Goal: Information Seeking & Learning: Learn about a topic

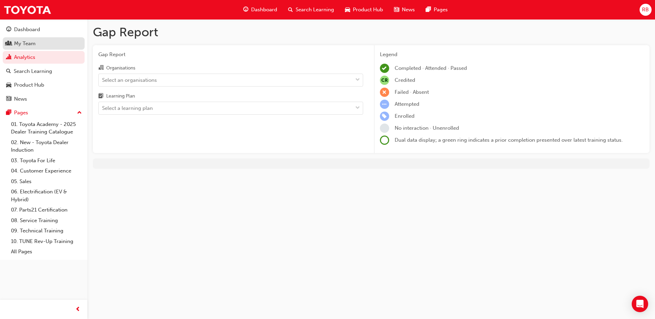
click at [26, 40] on div "My Team" at bounding box center [25, 44] width 22 height 8
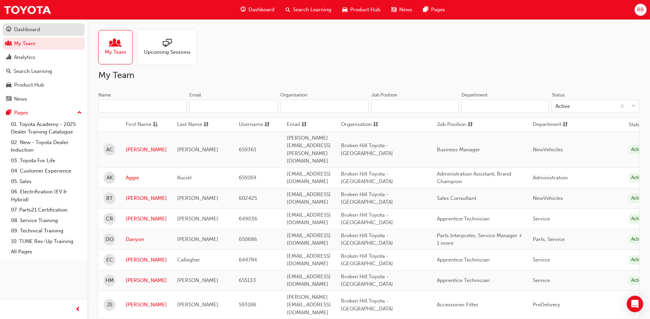
click at [23, 31] on div "Dashboard" at bounding box center [27, 30] width 26 height 8
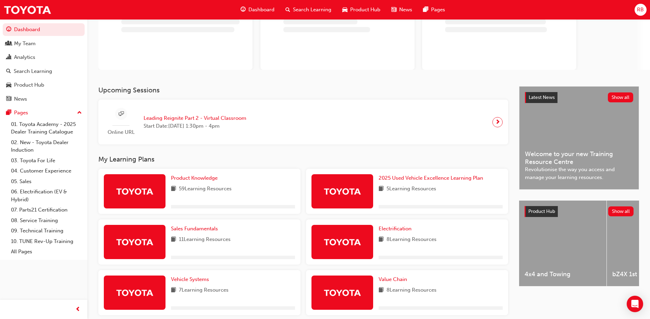
scroll to position [69, 0]
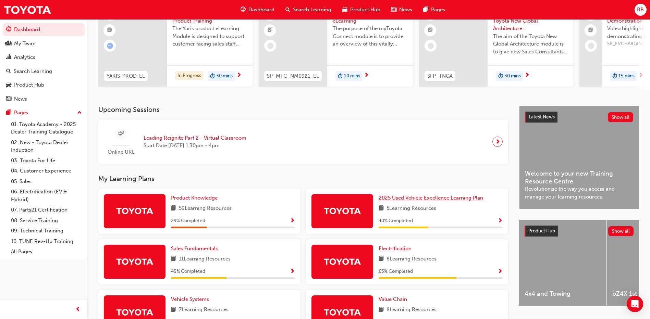
click at [450, 201] on span "2025 Used Vehicle Excellence Learning Plan" at bounding box center [430, 198] width 104 height 6
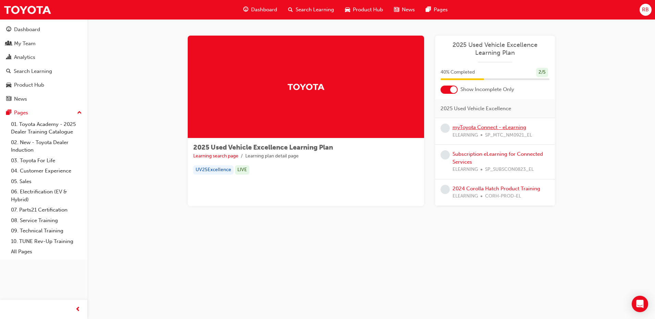
click at [456, 127] on link "myToyota Connect - eLearning" at bounding box center [489, 127] width 74 height 6
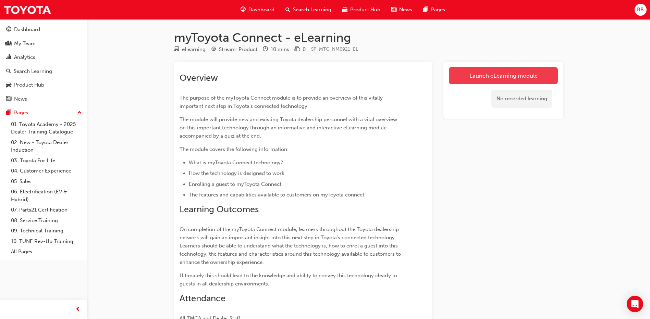
click at [473, 77] on link "Launch eLearning module" at bounding box center [503, 75] width 109 height 17
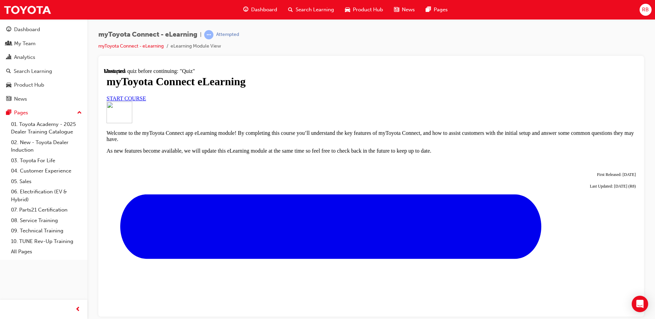
click at [146, 101] on span "START COURSE" at bounding box center [126, 98] width 39 height 6
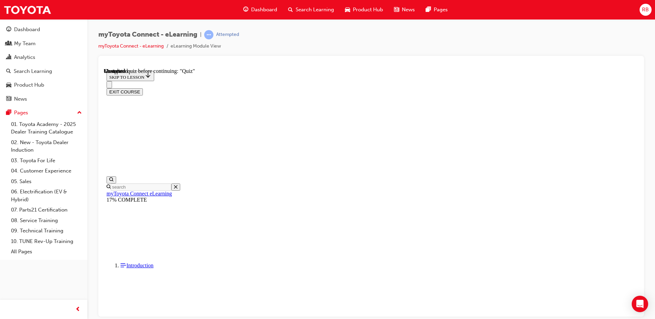
scroll to position [593, 0]
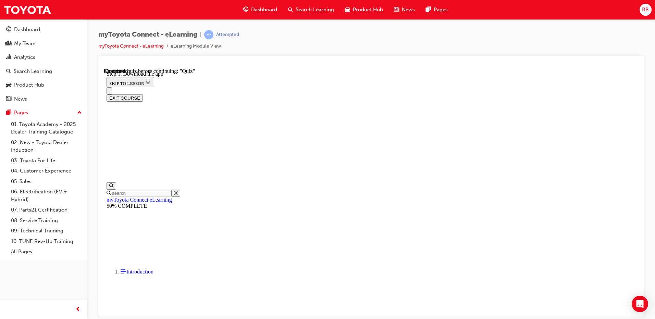
scroll to position [108, 0]
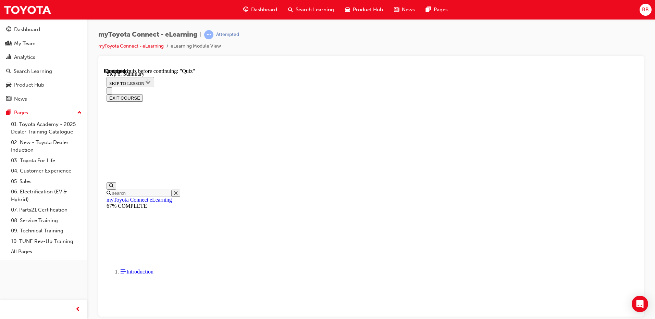
scroll to position [458, 0]
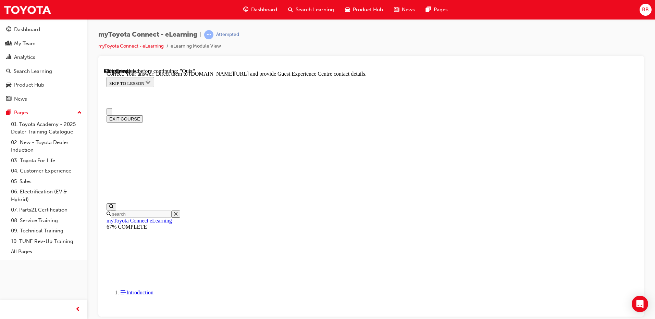
scroll to position [34, 0]
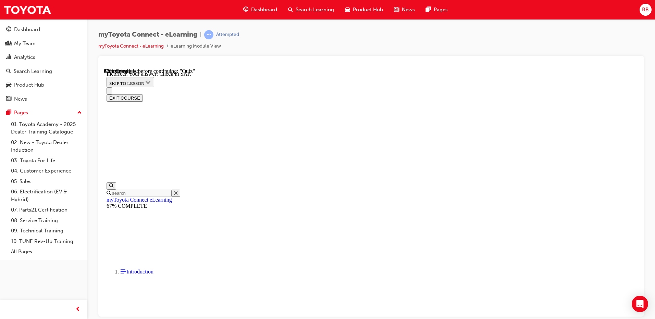
scroll to position [101, 0]
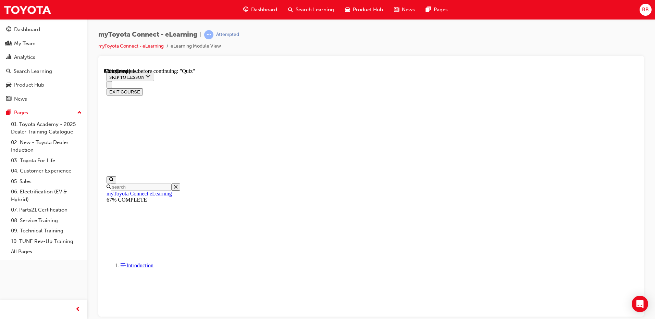
scroll to position [52, 0]
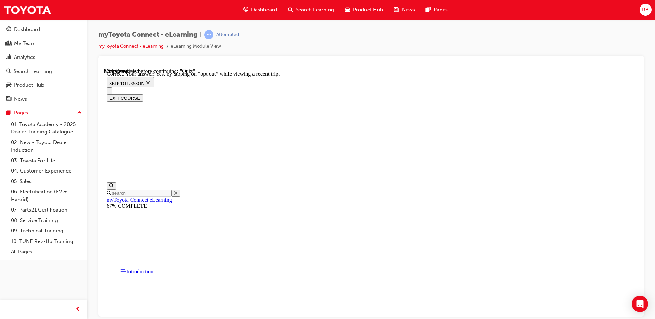
scroll to position [74, 0]
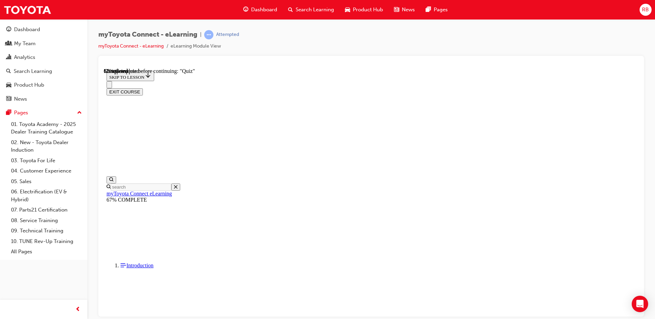
scroll to position [67, 0]
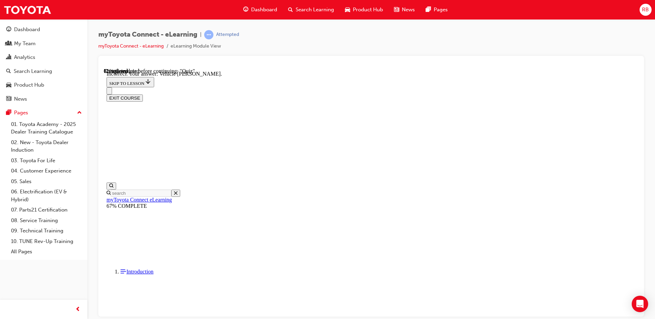
scroll to position [129, 0]
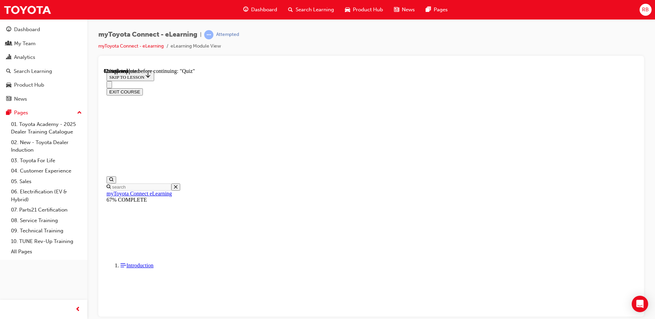
scroll to position [54, 0]
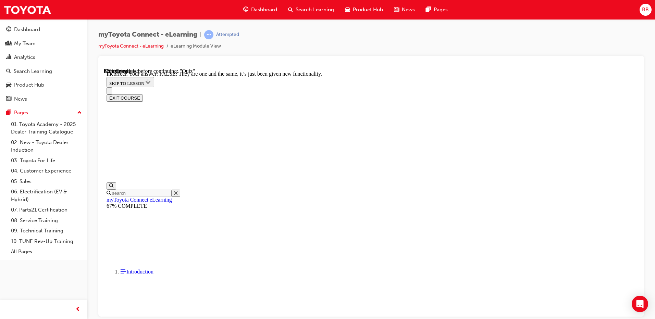
scroll to position [76, 0]
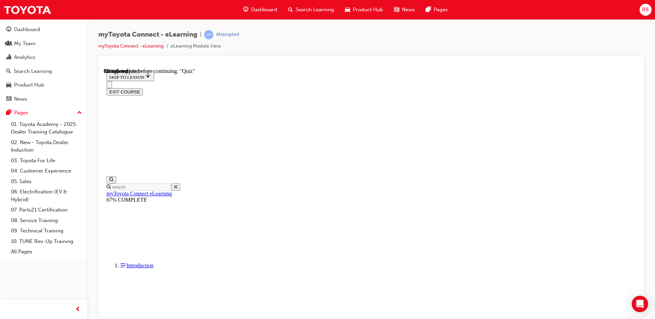
scroll to position [69, 0]
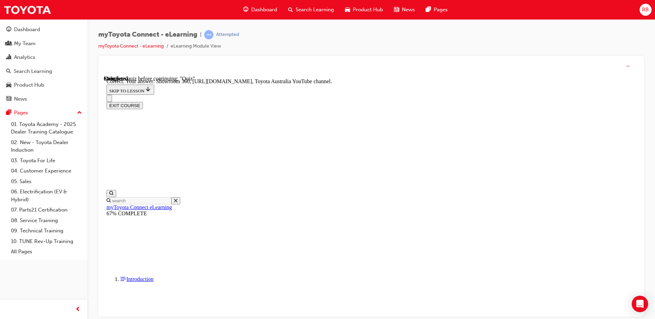
scroll to position [136, 0]
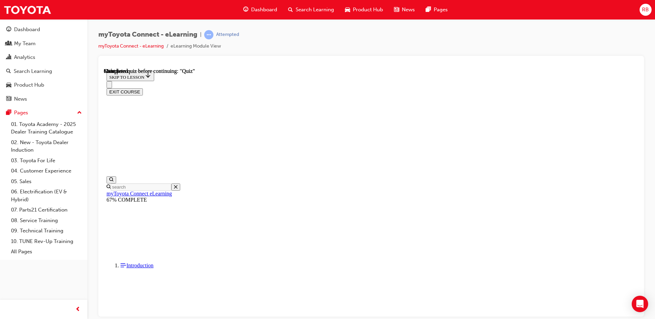
scroll to position [122, 0]
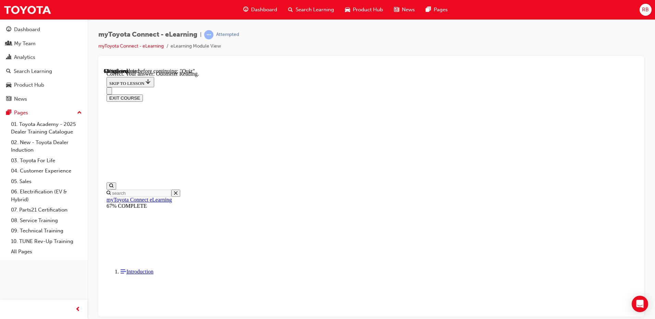
scroll to position [129, 0]
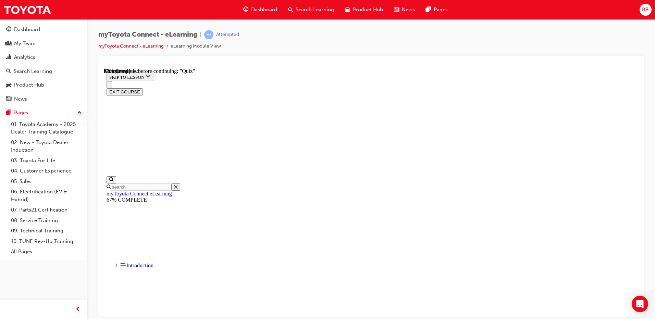
scroll to position [69, 0]
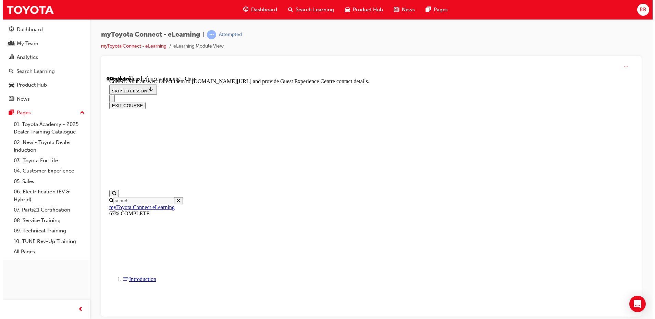
scroll to position [136, 0]
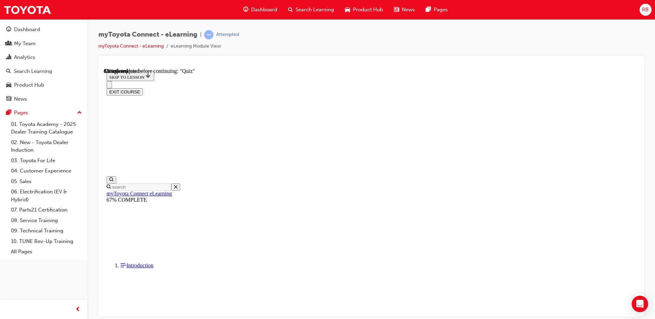
scroll to position [52, 0]
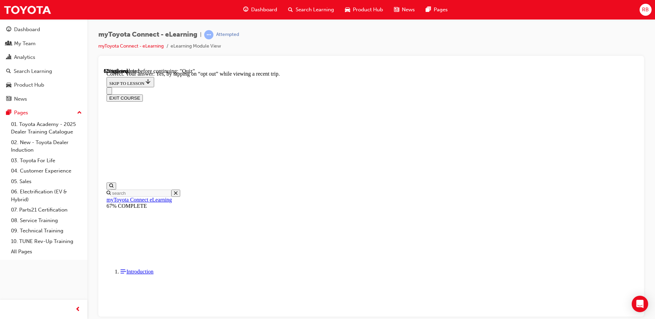
scroll to position [74, 0]
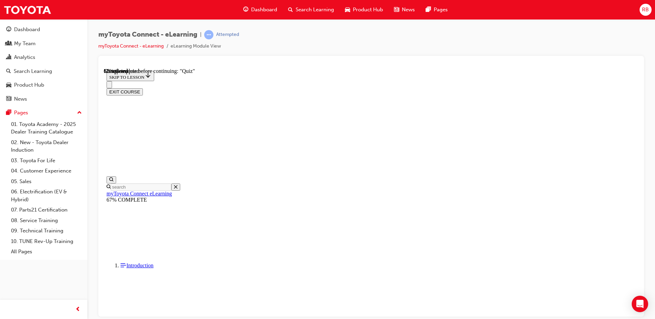
scroll to position [67, 0]
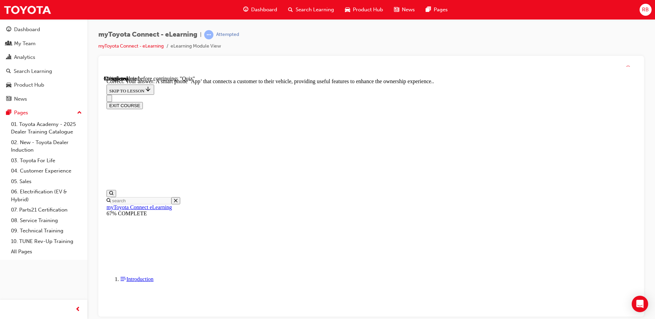
scroll to position [122, 0]
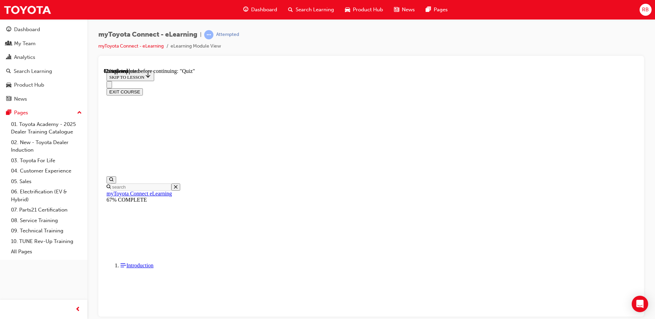
scroll to position [34, 0]
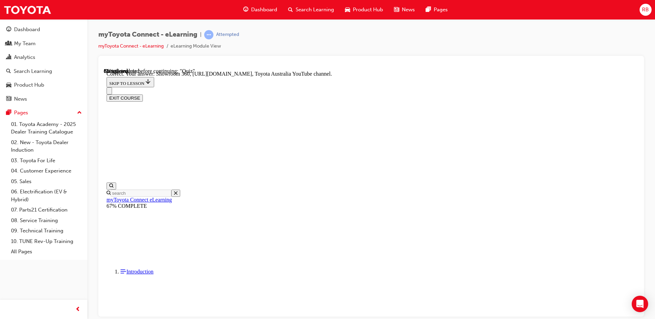
scroll to position [136, 0]
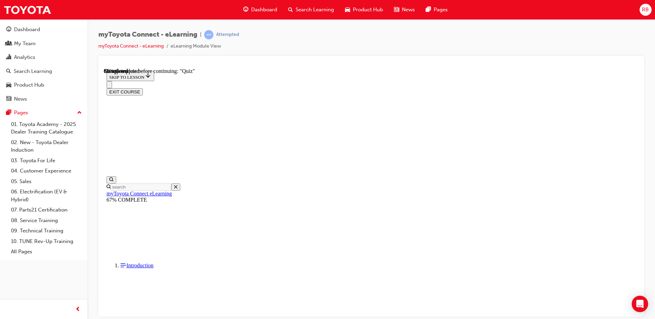
scroll to position [76, 0]
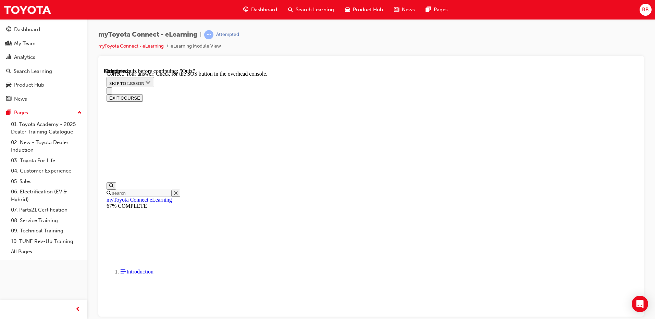
scroll to position [101, 0]
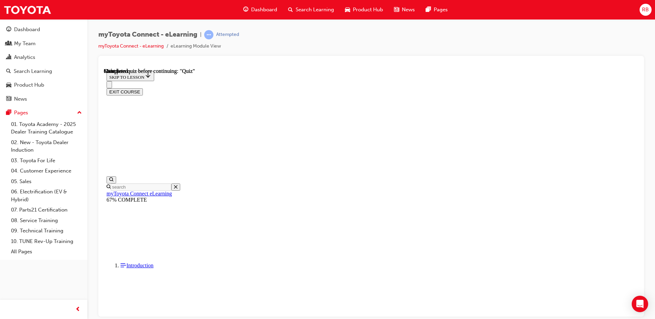
scroll to position [122, 0]
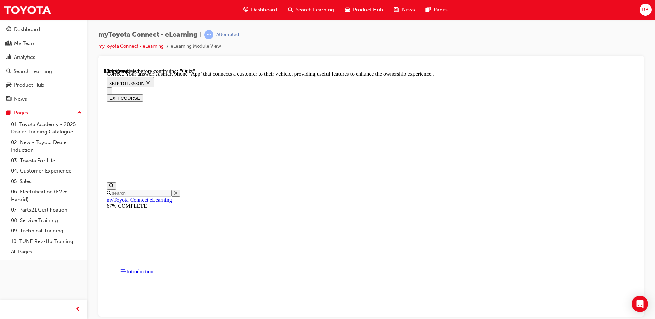
scroll to position [122, 0]
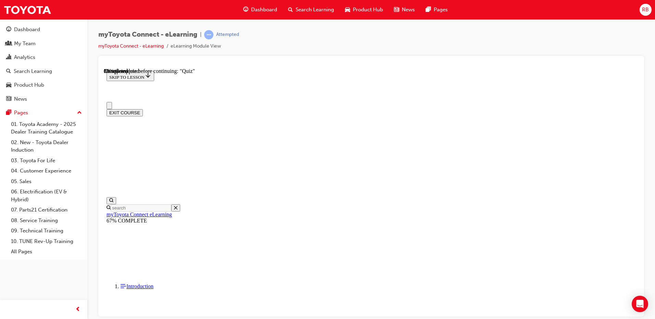
scroll to position [34, 0]
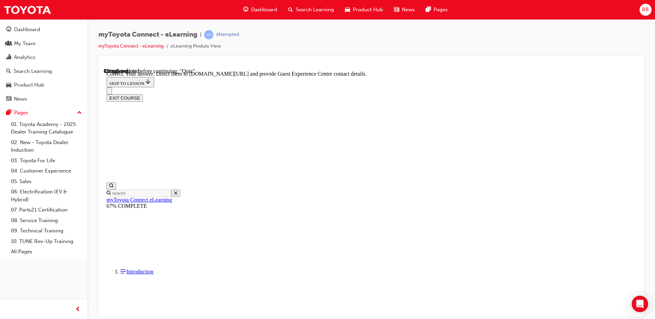
scroll to position [136, 0]
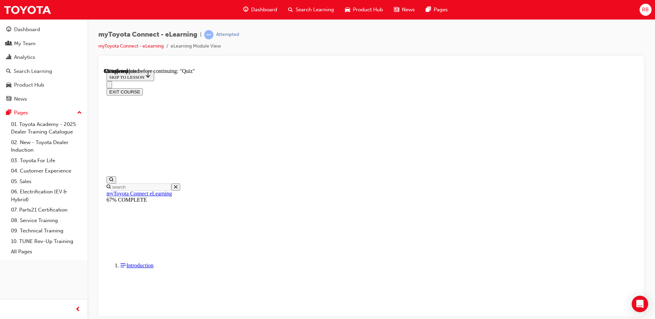
scroll to position [52, 0]
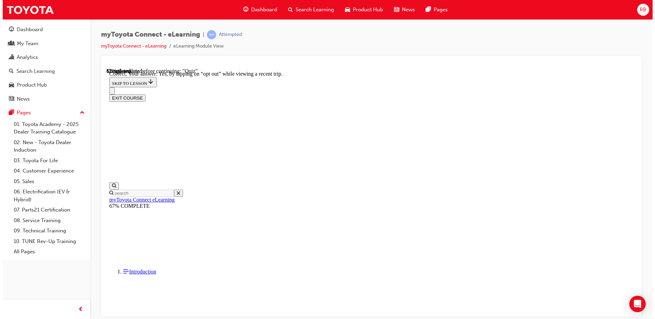
scroll to position [74, 0]
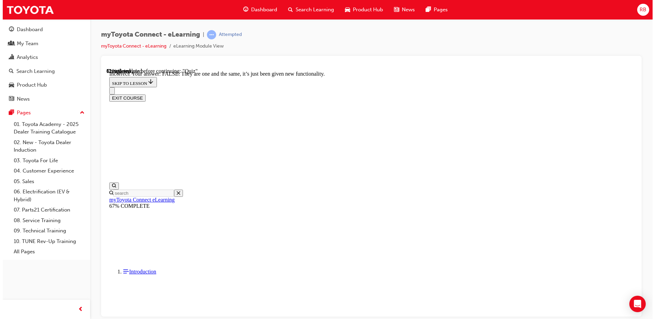
scroll to position [76, 0]
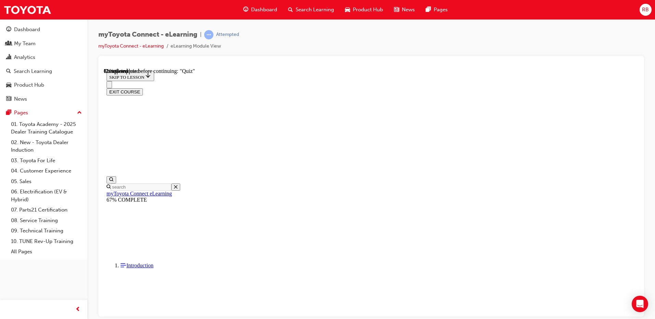
scroll to position [69, 0]
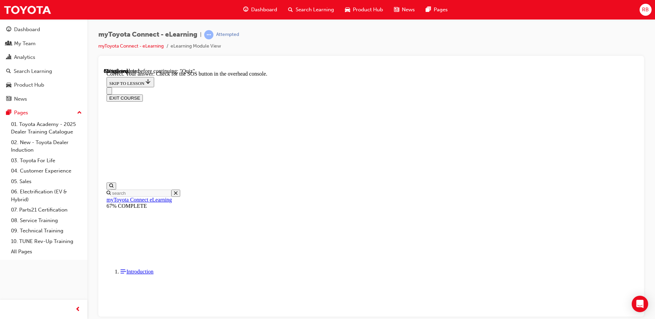
scroll to position [101, 0]
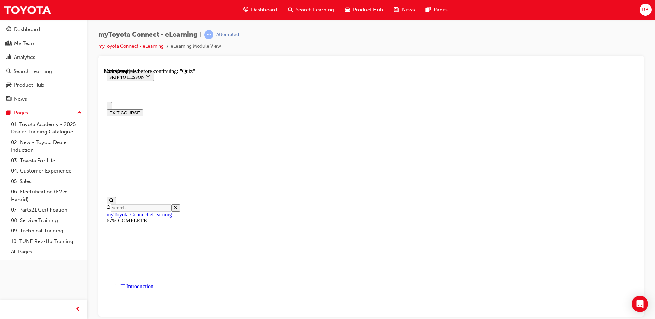
scroll to position [0, 0]
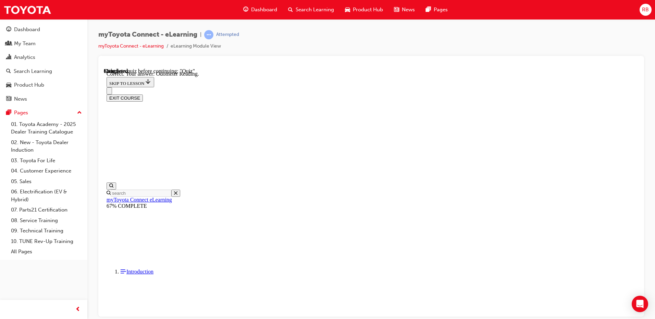
scroll to position [129, 0]
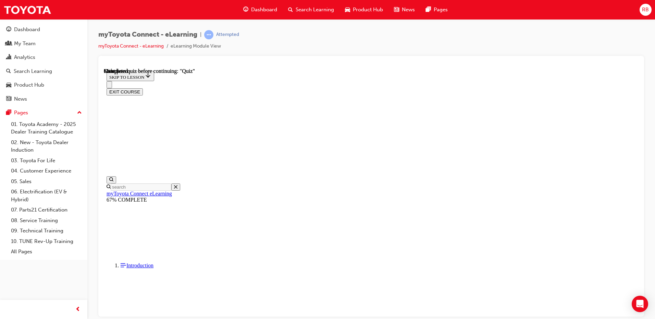
scroll to position [122, 0]
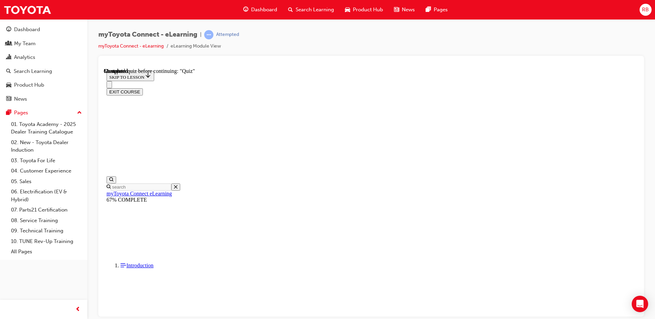
scroll to position [114, 0]
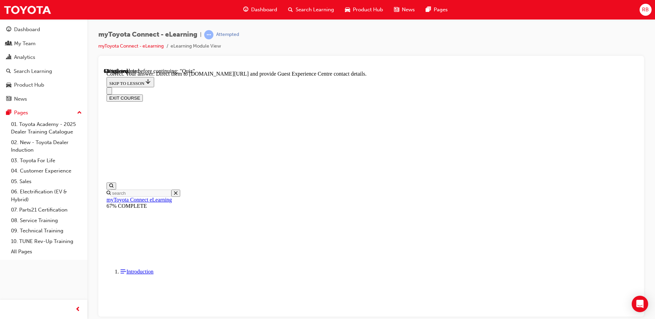
scroll to position [136, 0]
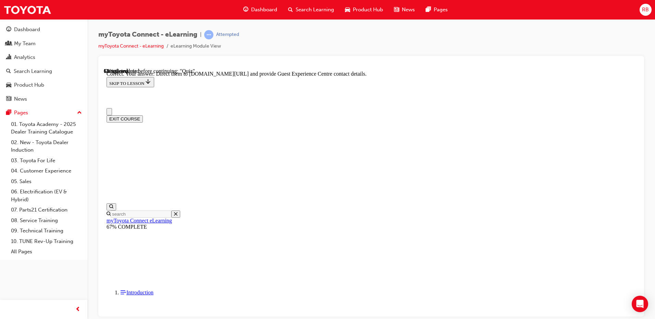
scroll to position [0, 0]
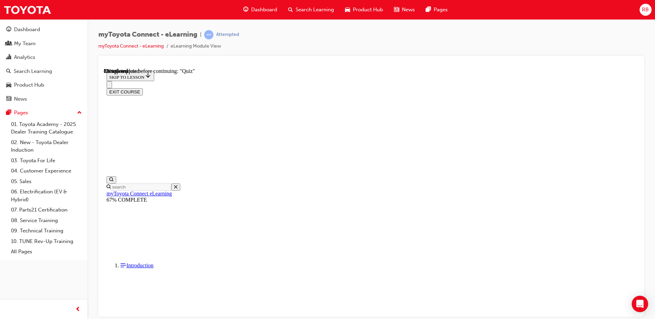
scroll to position [34, 0]
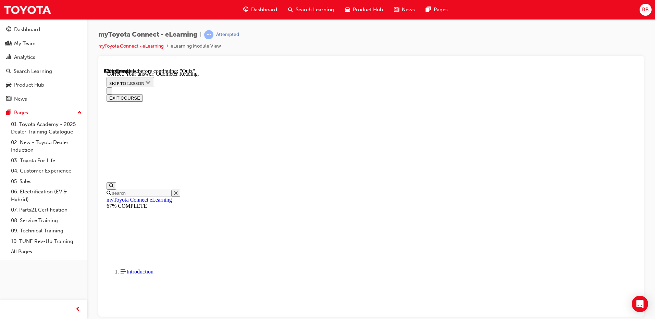
scroll to position [129, 0]
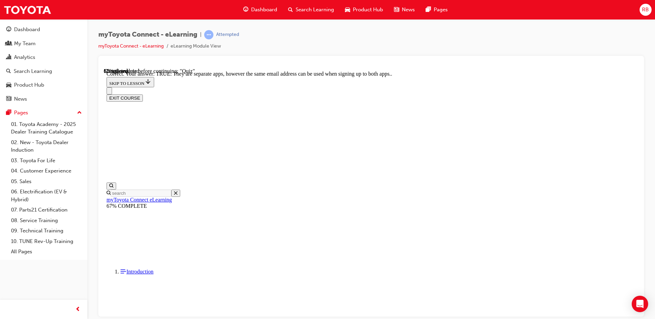
scroll to position [76, 0]
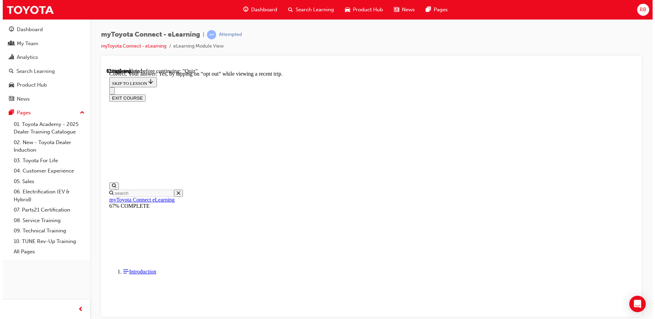
scroll to position [74, 0]
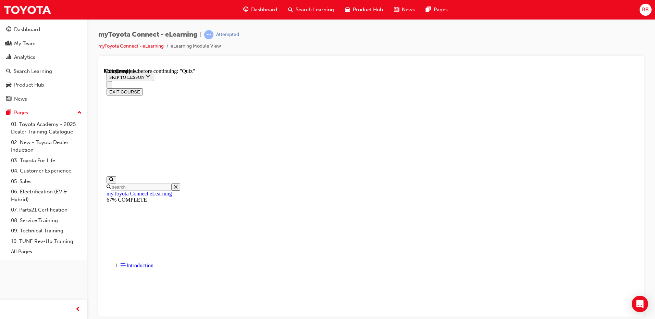
scroll to position [67, 0]
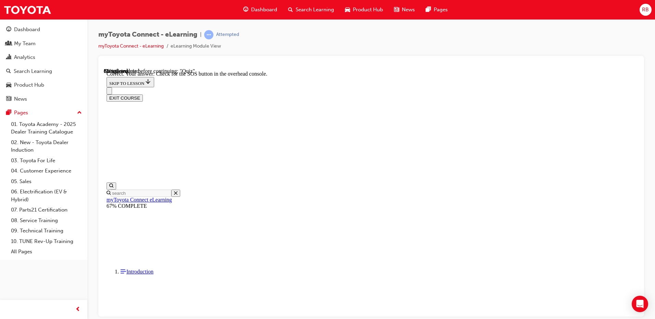
scroll to position [101, 0]
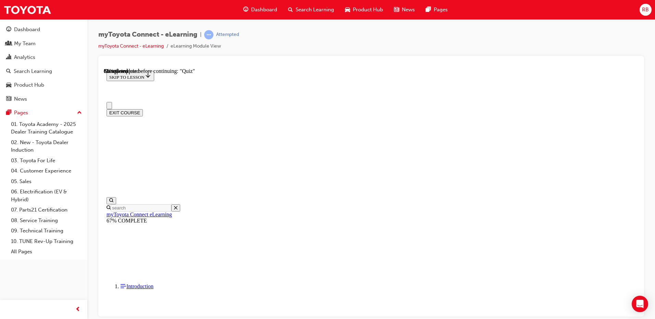
scroll to position [34, 0]
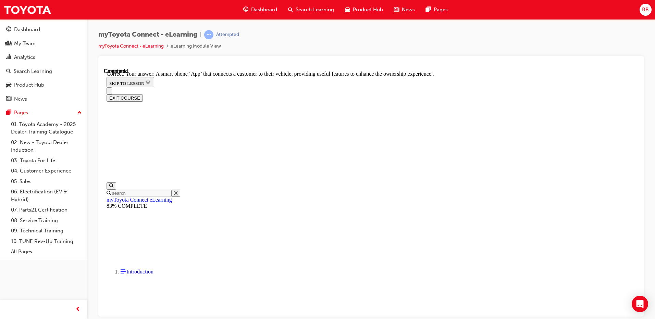
scroll to position [122, 0]
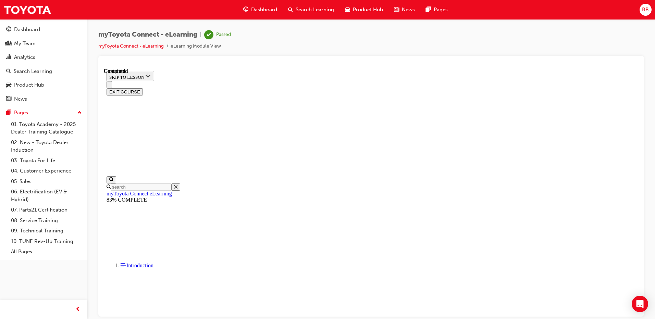
click at [143, 88] on button "EXIT COURSE" at bounding box center [125, 91] width 36 height 7
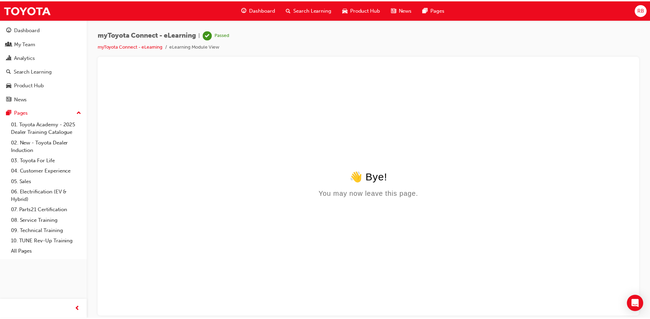
scroll to position [0, 0]
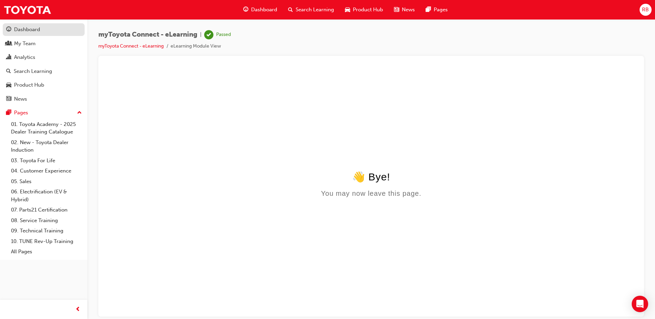
click at [25, 34] on div "Dashboard" at bounding box center [43, 29] width 75 height 9
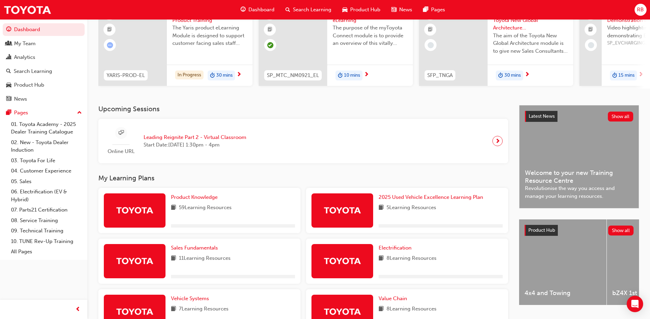
scroll to position [69, 0]
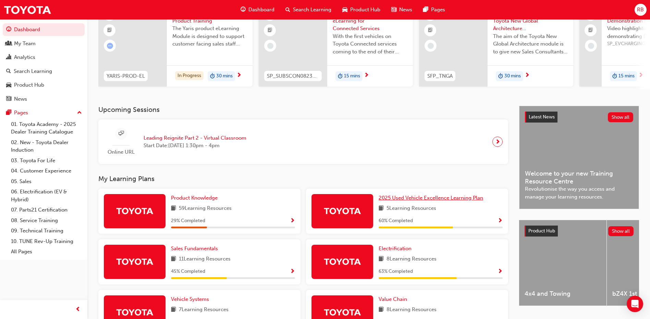
click at [402, 200] on span "2025 Used Vehicle Excellence Learning Plan" at bounding box center [430, 198] width 104 height 6
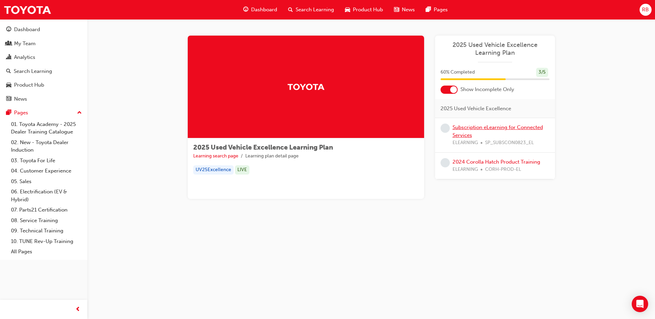
click at [468, 129] on link "Subscription eLearning for Connected Services" at bounding box center [497, 131] width 90 height 14
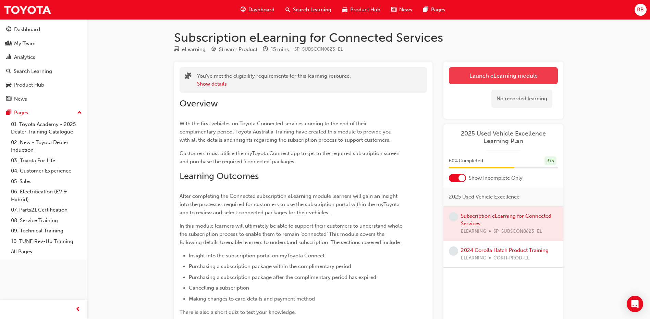
click at [475, 74] on link "Launch eLearning module" at bounding box center [503, 75] width 109 height 17
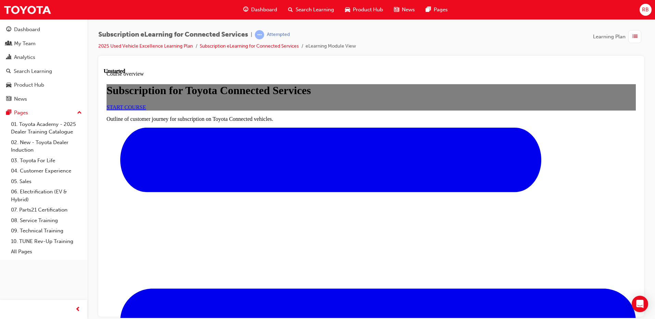
click at [146, 110] on span "START COURSE" at bounding box center [126, 107] width 39 height 6
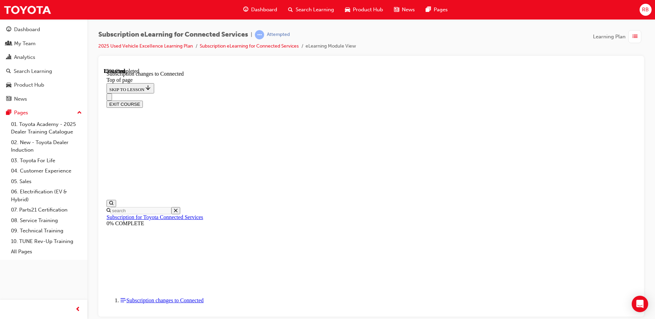
scroll to position [367, 0]
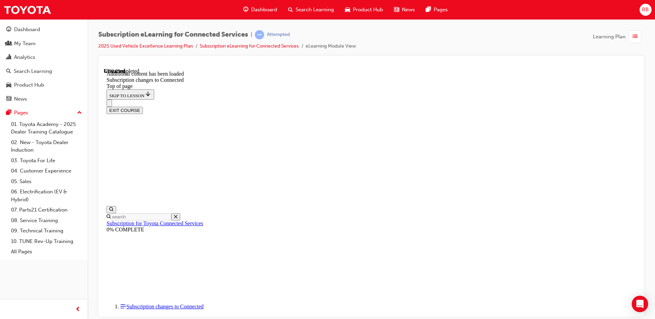
scroll to position [824, 0]
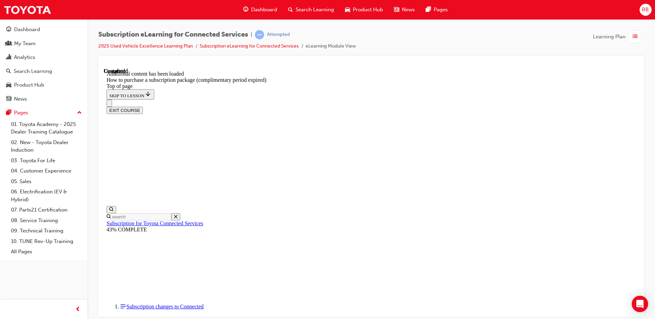
scroll to position [676, 0]
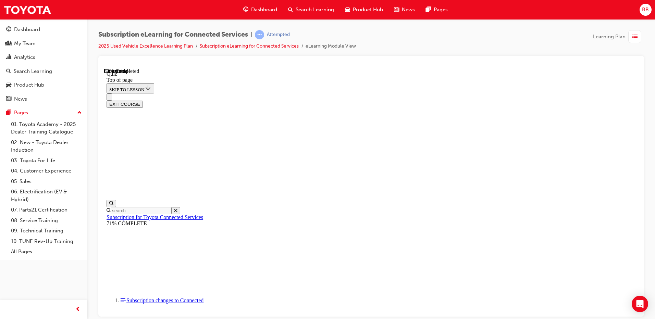
scroll to position [21, 0]
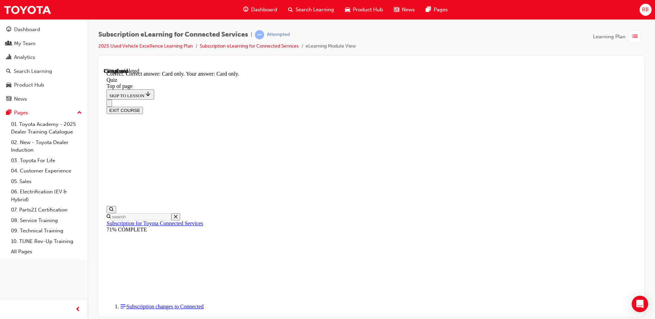
scroll to position [84, 0]
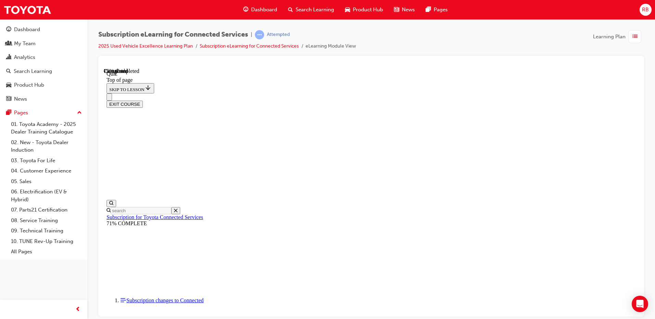
scroll to position [21, 0]
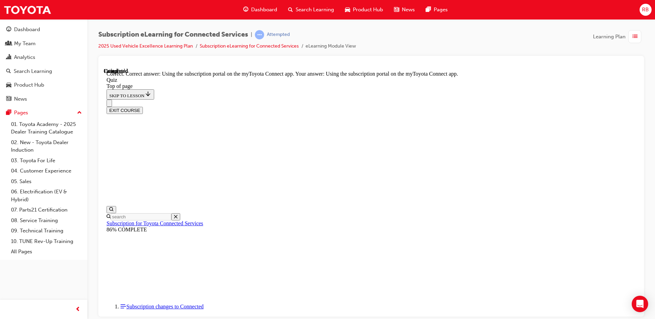
scroll to position [84, 0]
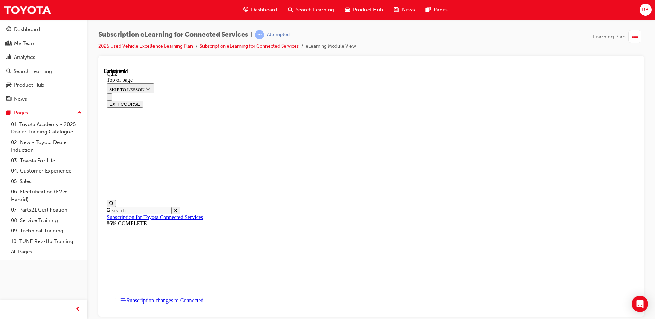
scroll to position [122, 0]
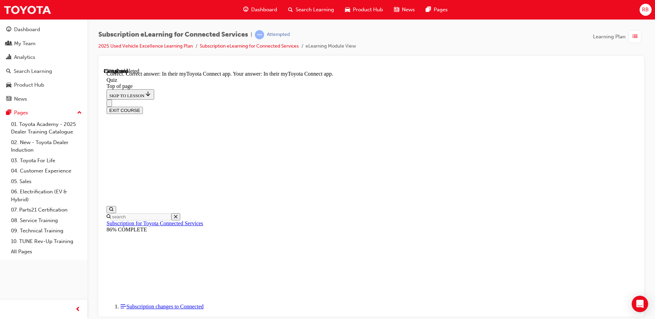
scroll to position [27, 0]
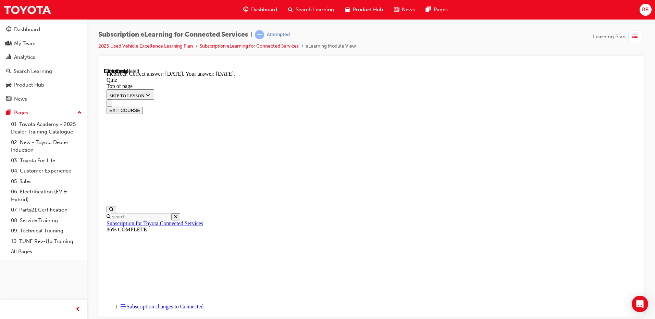
scroll to position [95, 0]
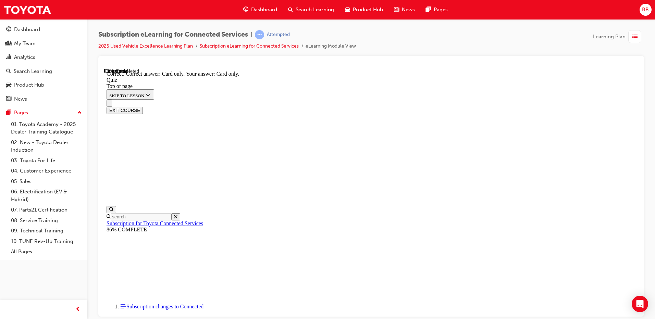
scroll to position [84, 0]
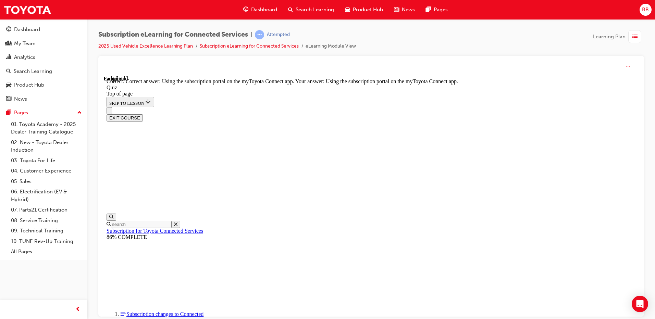
scroll to position [84, 0]
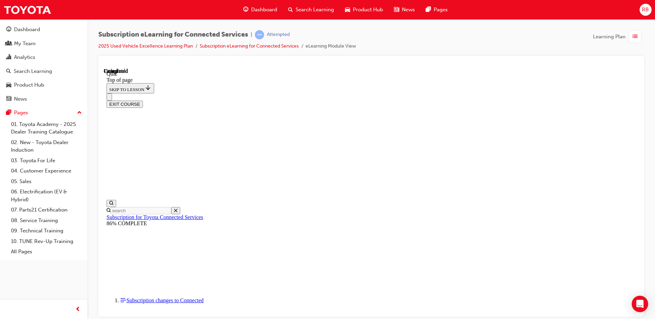
scroll to position [122, 0]
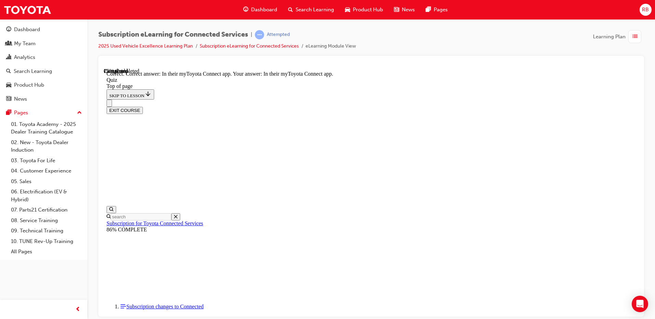
scroll to position [95, 0]
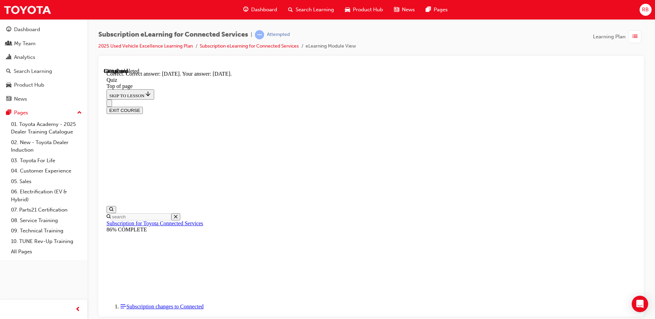
scroll to position [95, 0]
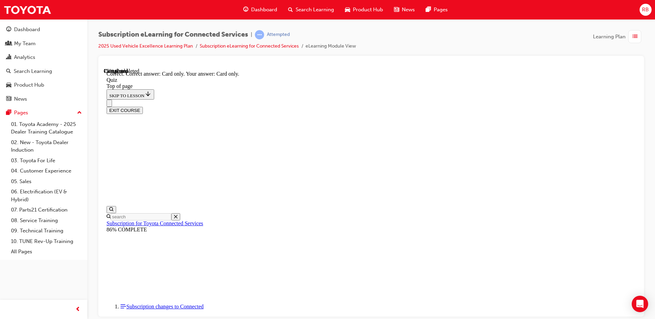
scroll to position [84, 0]
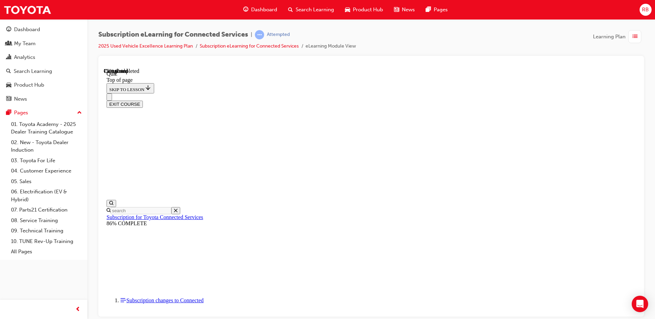
scroll to position [21, 0]
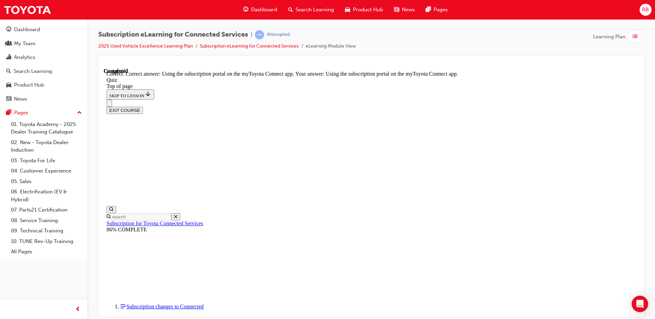
scroll to position [84, 0]
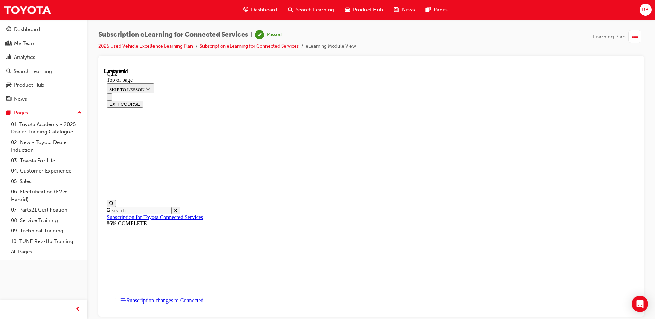
scroll to position [122, 0]
click at [143, 100] on button "EXIT COURSE" at bounding box center [125, 103] width 36 height 7
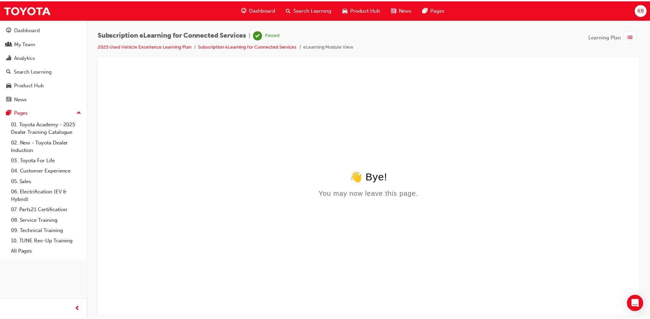
scroll to position [0, 0]
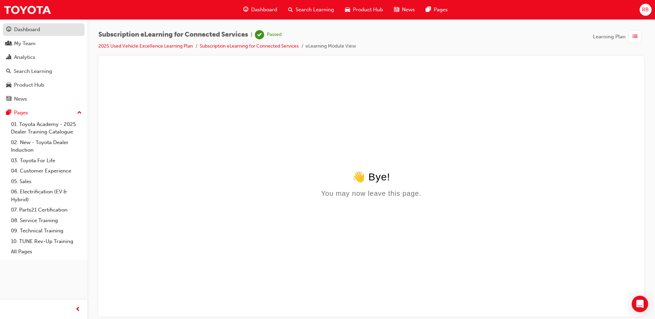
click at [30, 29] on div "Dashboard" at bounding box center [27, 30] width 26 height 8
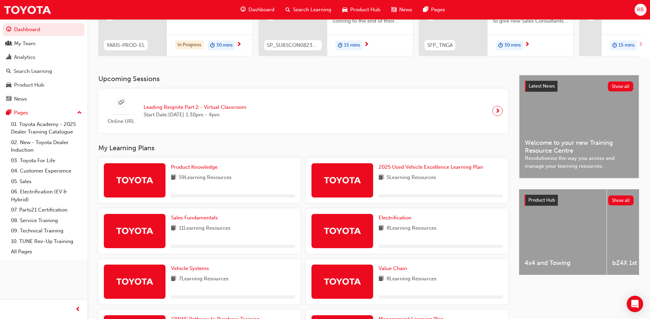
scroll to position [103, 0]
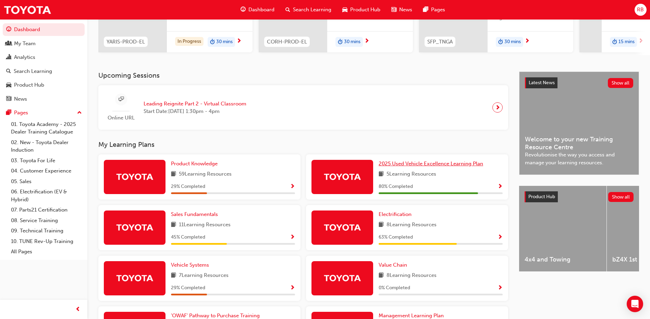
click at [414, 165] on span "2025 Used Vehicle Excellence Learning Plan" at bounding box center [430, 164] width 104 height 6
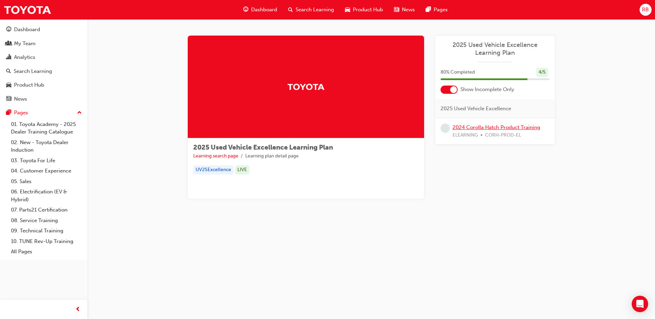
click at [475, 127] on link "2024 Corolla Hatch Product Training" at bounding box center [496, 127] width 88 height 6
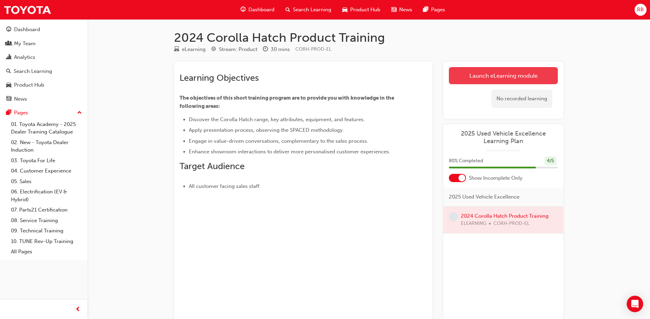
click at [464, 78] on link "Launch eLearning module" at bounding box center [503, 75] width 109 height 17
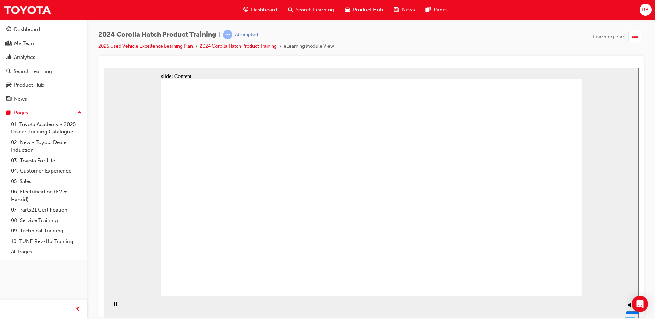
drag, startPoint x: 336, startPoint y: 80, endPoint x: 337, endPoint y: 84, distance: 4.2
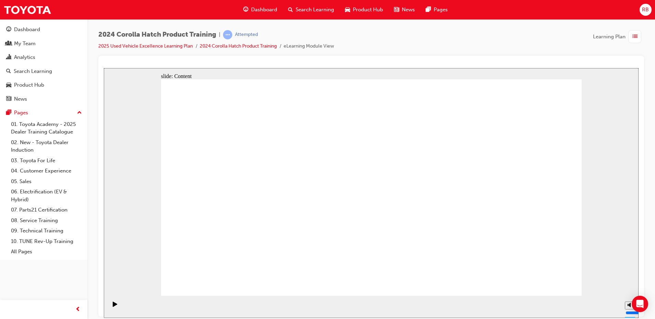
click at [635, 304] on div "Open Intercom Messenger" at bounding box center [640, 304] width 18 height 18
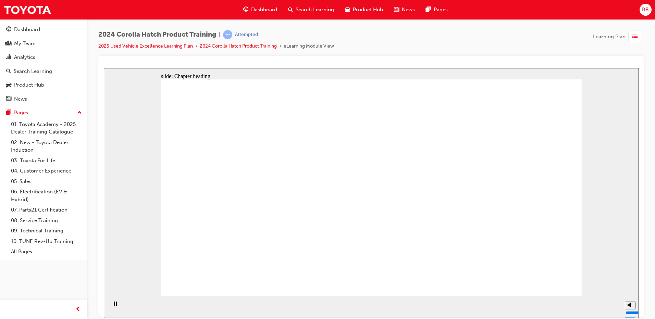
drag, startPoint x: 536, startPoint y: 274, endPoint x: 551, endPoint y: 277, distance: 15.4
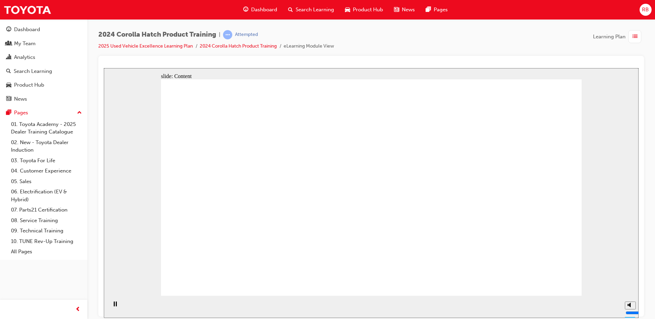
drag, startPoint x: 263, startPoint y: 184, endPoint x: 241, endPoint y: 195, distance: 25.0
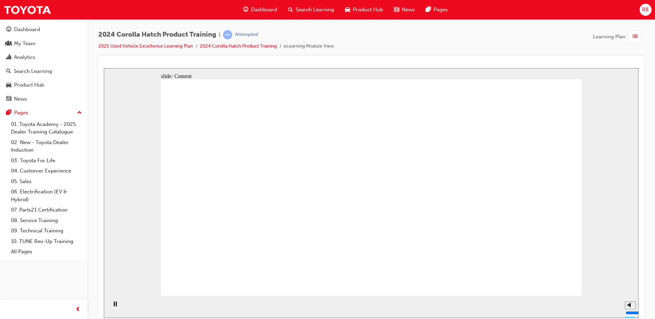
drag, startPoint x: 227, startPoint y: 210, endPoint x: 239, endPoint y: 211, distance: 12.4
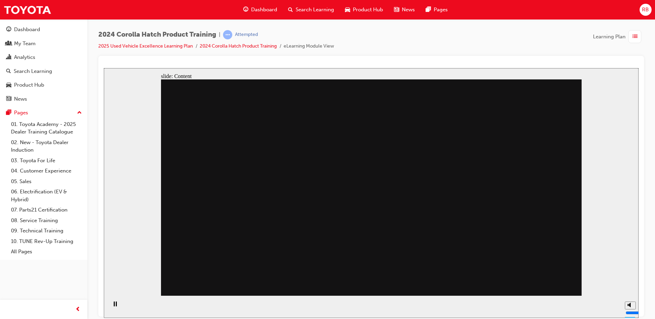
drag, startPoint x: 355, startPoint y: 233, endPoint x: 363, endPoint y: 233, distance: 7.5
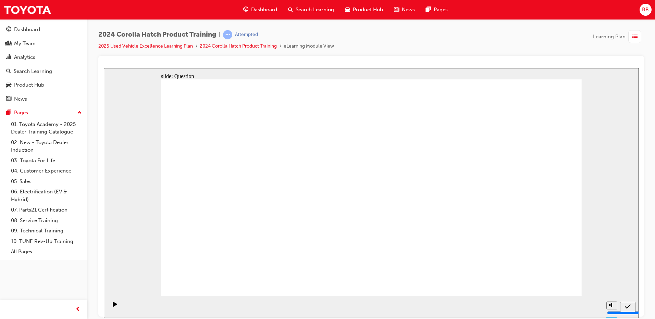
radio input "true"
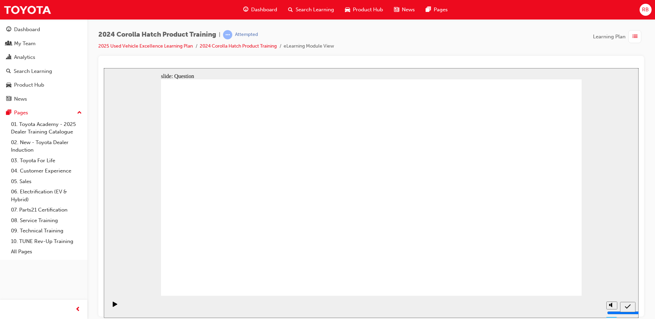
radio input "true"
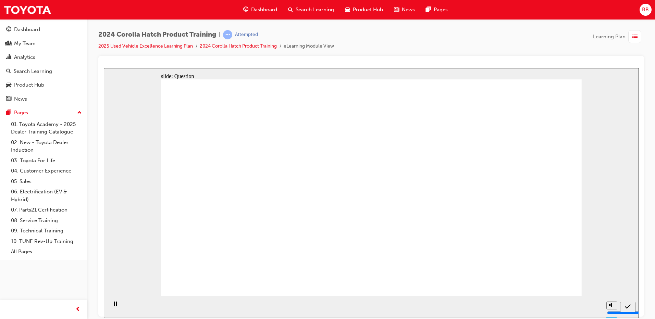
radio input "true"
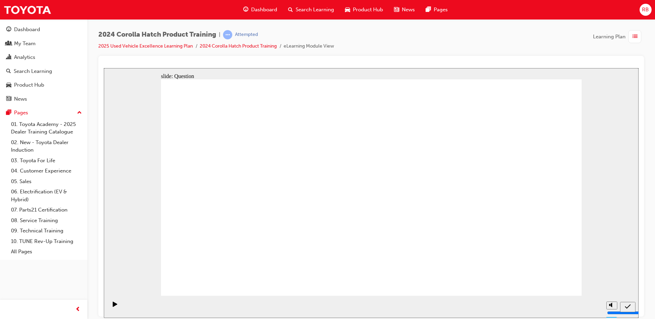
drag, startPoint x: 217, startPoint y: 184, endPoint x: 237, endPoint y: 239, distance: 58.9
drag, startPoint x: 295, startPoint y: 189, endPoint x: 320, endPoint y: 246, distance: 61.5
drag, startPoint x: 371, startPoint y: 186, endPoint x: 452, endPoint y: 251, distance: 104.3
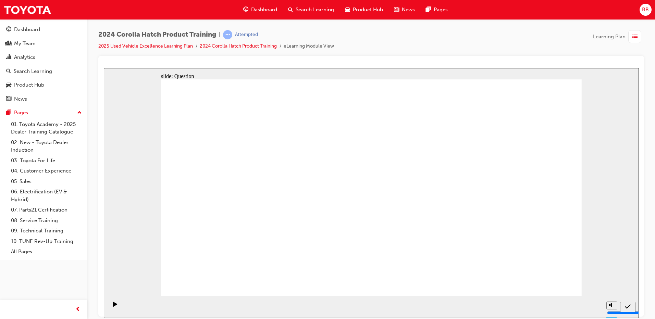
drag, startPoint x: 432, startPoint y: 197, endPoint x: 395, endPoint y: 247, distance: 62.9
drag, startPoint x: 515, startPoint y: 191, endPoint x: 520, endPoint y: 246, distance: 55.0
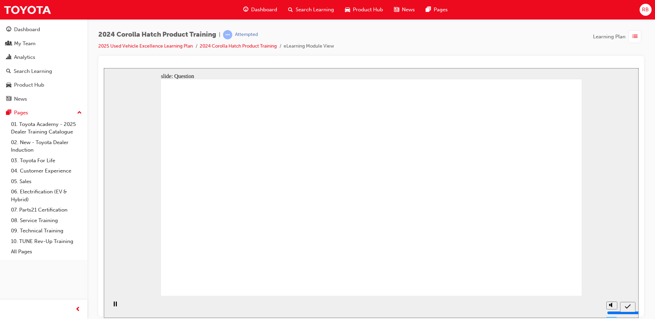
radio input "true"
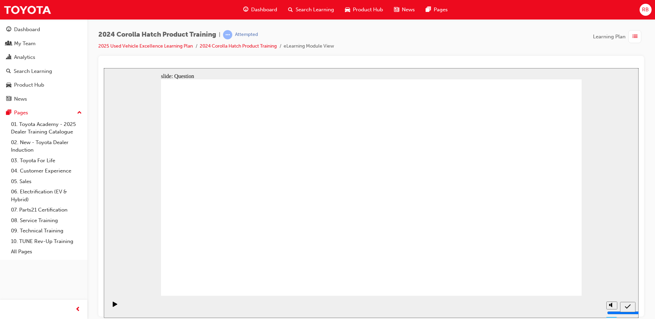
radio input "true"
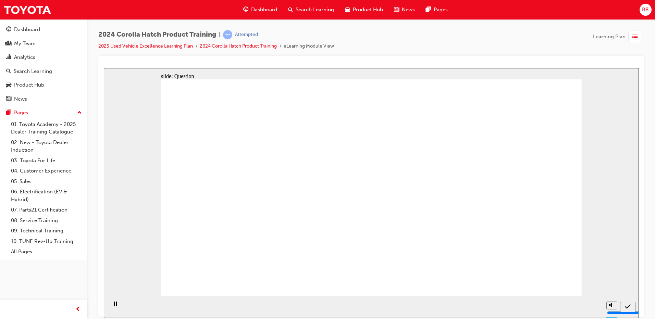
radio input "true"
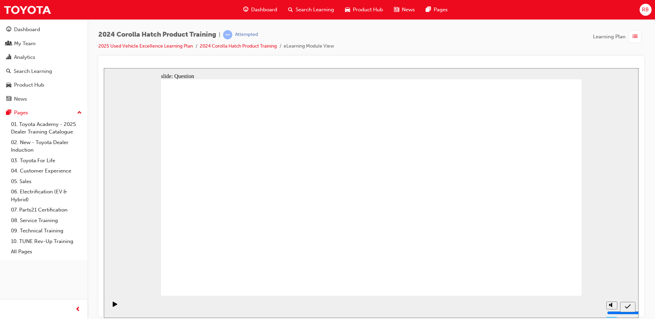
drag, startPoint x: 327, startPoint y: 255, endPoint x: 327, endPoint y: 259, distance: 3.8
drag, startPoint x: 381, startPoint y: 191, endPoint x: 262, endPoint y: 262, distance: 138.8
drag, startPoint x: 450, startPoint y: 192, endPoint x: 461, endPoint y: 259, distance: 68.5
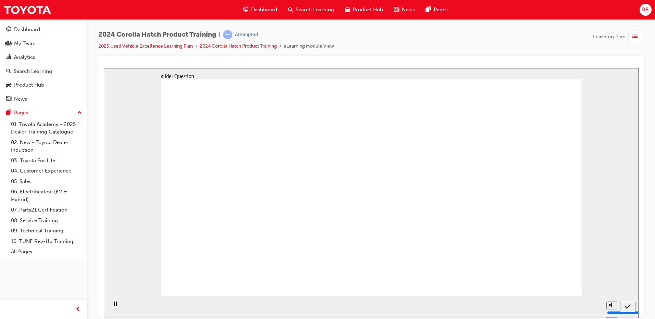
drag, startPoint x: 258, startPoint y: 197, endPoint x: 379, endPoint y: 269, distance: 140.5
drag, startPoint x: 533, startPoint y: 180, endPoint x: 533, endPoint y: 257, distance: 76.0
drag, startPoint x: 556, startPoint y: 287, endPoint x: 546, endPoint y: 282, distance: 11.3
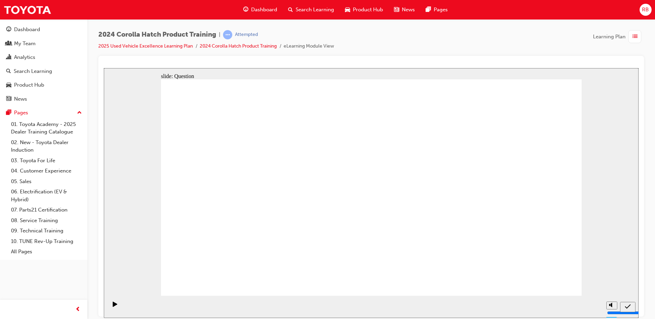
radio input "true"
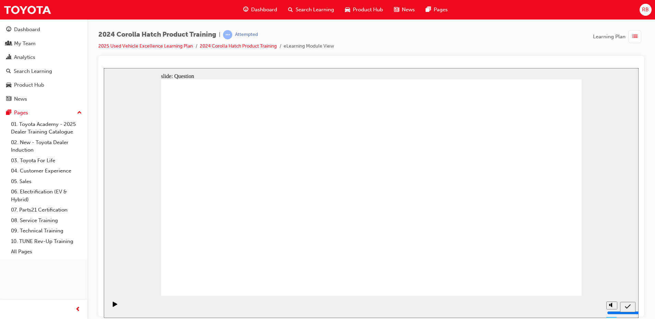
radio input "true"
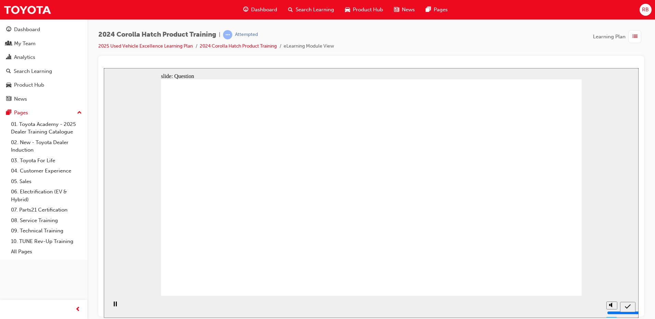
drag, startPoint x: 410, startPoint y: 192, endPoint x: 455, endPoint y: 212, distance: 48.9
radio input "true"
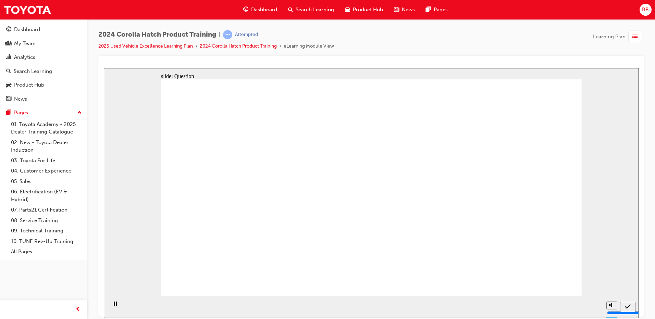
radio input "true"
drag, startPoint x: 259, startPoint y: 246, endPoint x: 260, endPoint y: 255, distance: 9.7
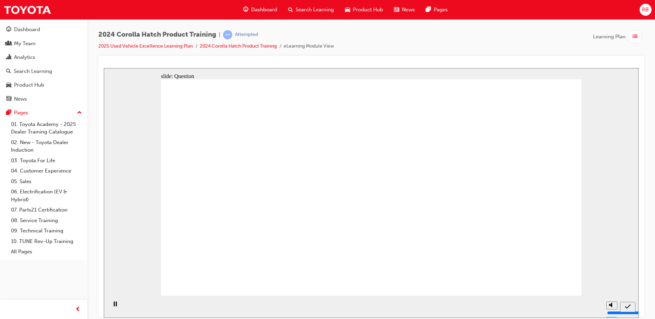
drag, startPoint x: 402, startPoint y: 180, endPoint x: 403, endPoint y: 238, distance: 58.2
drag, startPoint x: 530, startPoint y: 178, endPoint x: 538, endPoint y: 238, distance: 60.2
drag, startPoint x: 305, startPoint y: 190, endPoint x: 331, endPoint y: 250, distance: 65.4
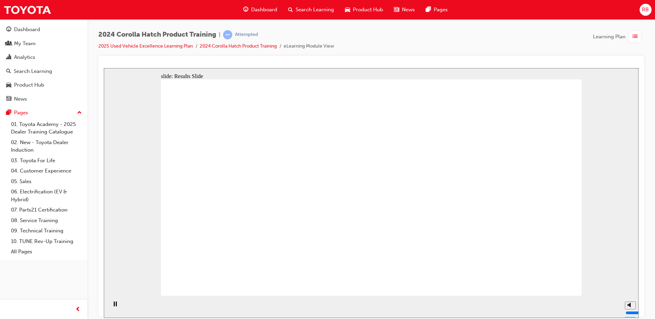
radio input "true"
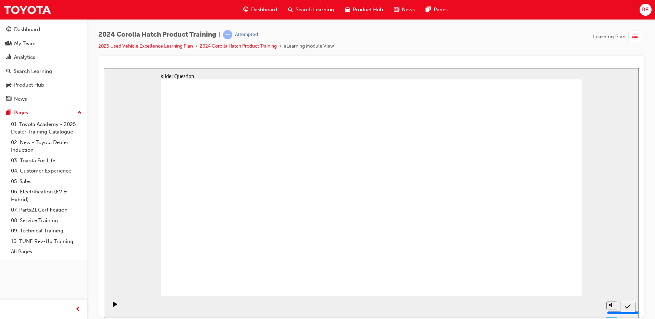
radio input "true"
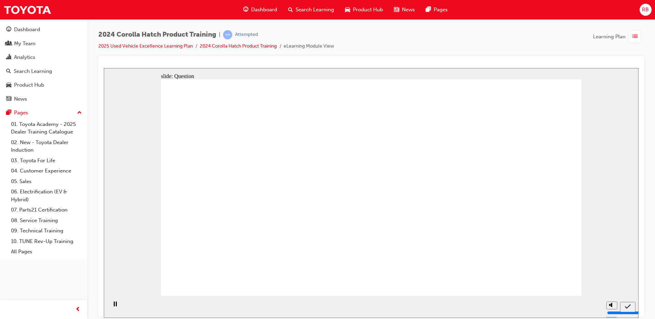
radio input "true"
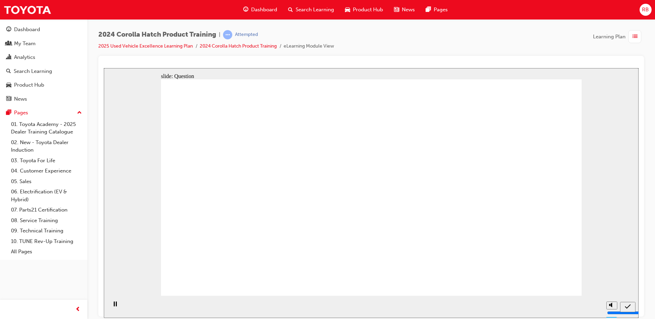
drag, startPoint x: 316, startPoint y: 177, endPoint x: 248, endPoint y: 242, distance: 93.7
drag, startPoint x: 240, startPoint y: 189, endPoint x: 313, endPoint y: 264, distance: 104.9
drag, startPoint x: 351, startPoint y: 184, endPoint x: 423, endPoint y: 251, distance: 98.4
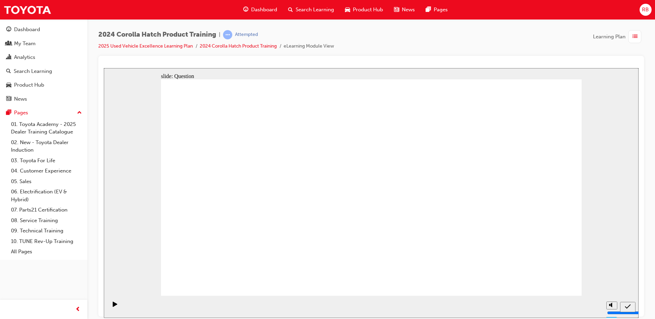
drag, startPoint x: 512, startPoint y: 180, endPoint x: 509, endPoint y: 245, distance: 65.1
drag, startPoint x: 449, startPoint y: 186, endPoint x: 380, endPoint y: 252, distance: 95.4
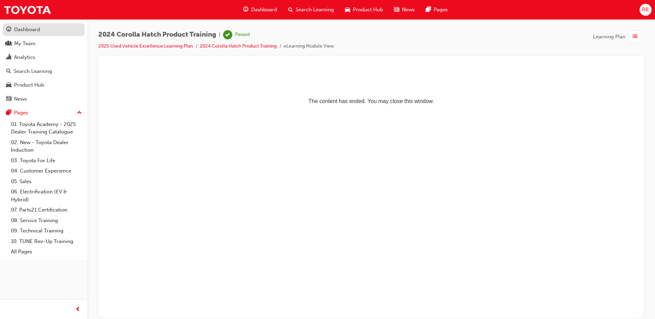
click at [28, 32] on div "Dashboard" at bounding box center [27, 30] width 26 height 8
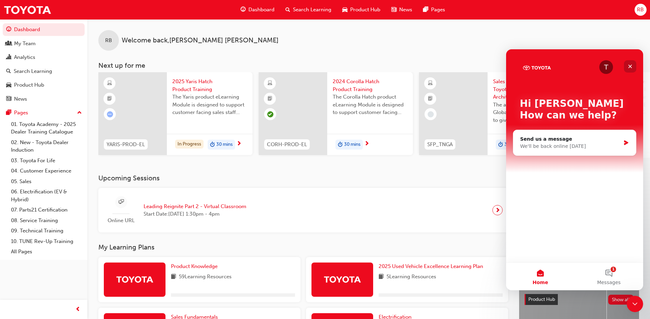
click at [627, 66] on div "Close" at bounding box center [630, 66] width 12 height 12
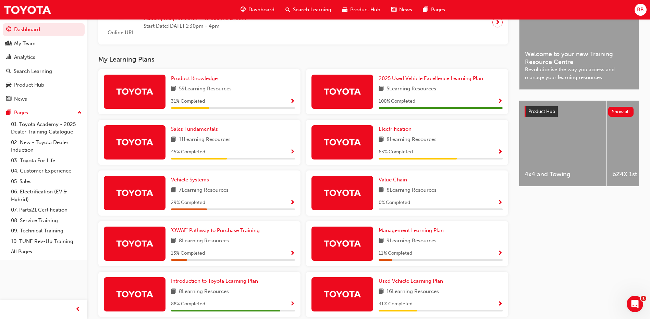
scroll to position [222, 0]
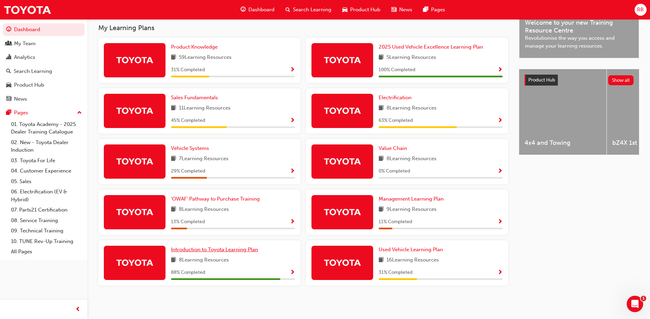
click at [249, 251] on span "Introduction to Toyota Learning Plan" at bounding box center [214, 250] width 87 height 6
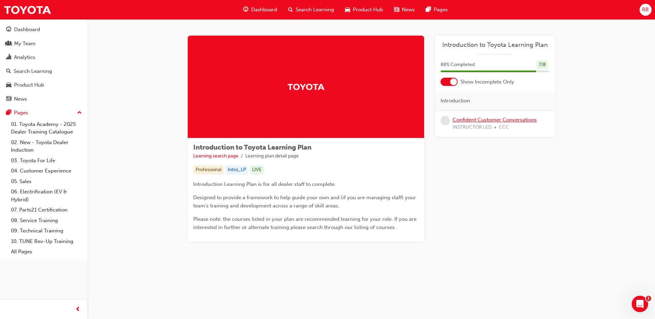
click at [478, 123] on link "Confident Customer Conversations" at bounding box center [494, 120] width 84 height 6
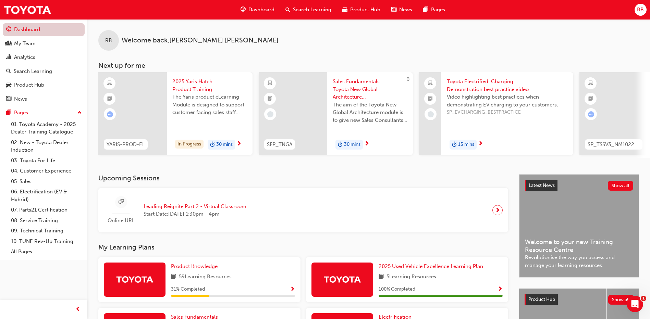
click at [24, 27] on link "Dashboard" at bounding box center [44, 29] width 82 height 13
click at [194, 89] on span "2025 Yaris Hatch Product Training" at bounding box center [209, 85] width 75 height 15
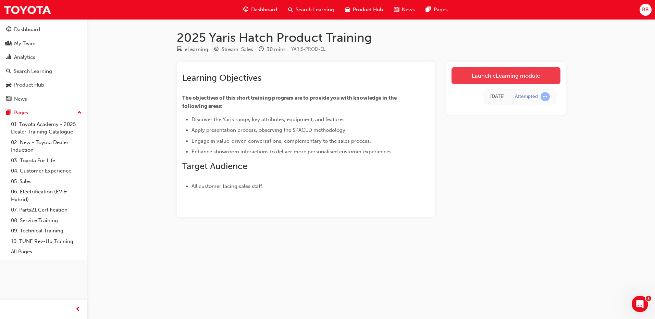
click at [501, 74] on link "Launch eLearning module" at bounding box center [505, 75] width 109 height 17
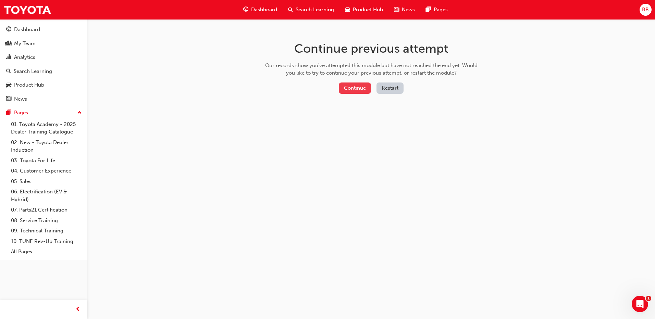
click at [354, 87] on button "Continue" at bounding box center [355, 88] width 32 height 11
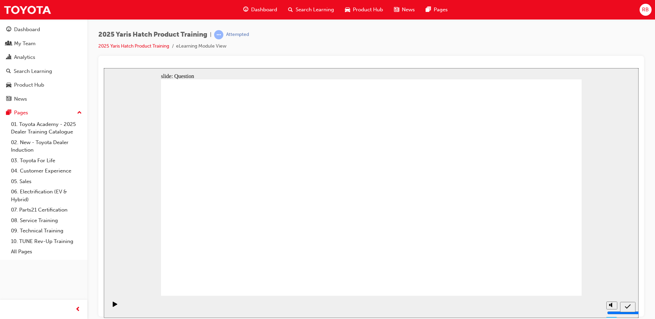
drag, startPoint x: 212, startPoint y: 176, endPoint x: 530, endPoint y: 238, distance: 323.2
drag, startPoint x: 275, startPoint y: 178, endPoint x: 206, endPoint y: 242, distance: 94.5
drag, startPoint x: 360, startPoint y: 176, endPoint x: 422, endPoint y: 243, distance: 91.4
drag, startPoint x: 443, startPoint y: 183, endPoint x: 300, endPoint y: 242, distance: 154.5
drag, startPoint x: 517, startPoint y: 182, endPoint x: 363, endPoint y: 243, distance: 165.7
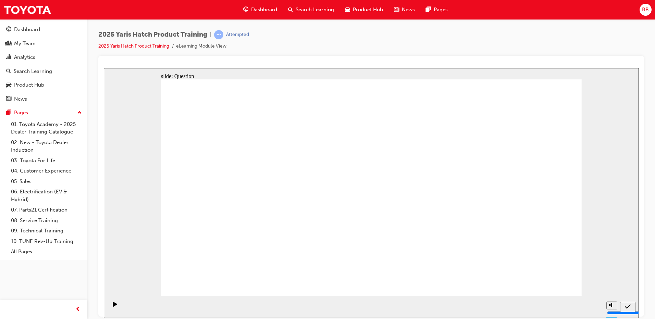
radio input "true"
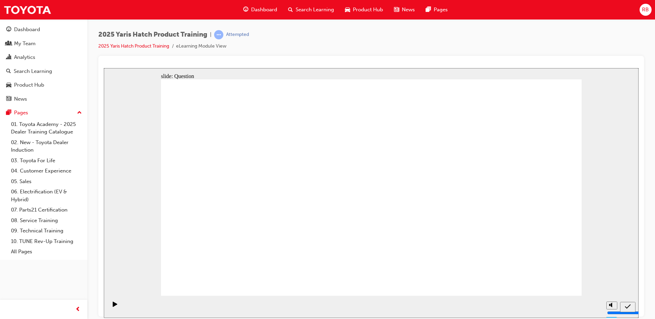
radio input "true"
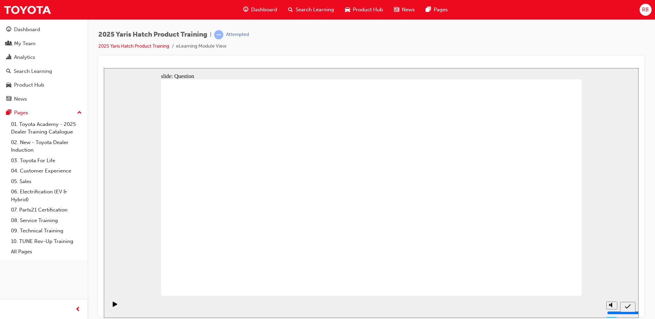
radio input "true"
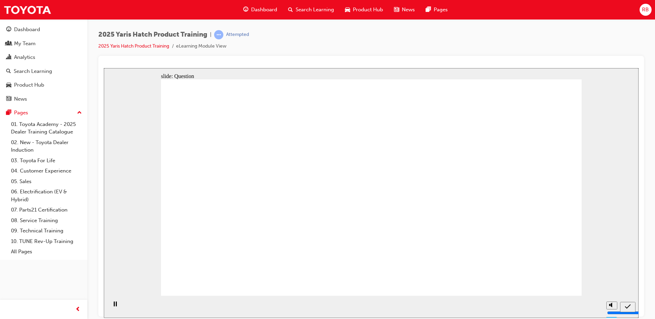
radio input "true"
drag, startPoint x: 350, startPoint y: 204, endPoint x: 375, endPoint y: 237, distance: 41.1
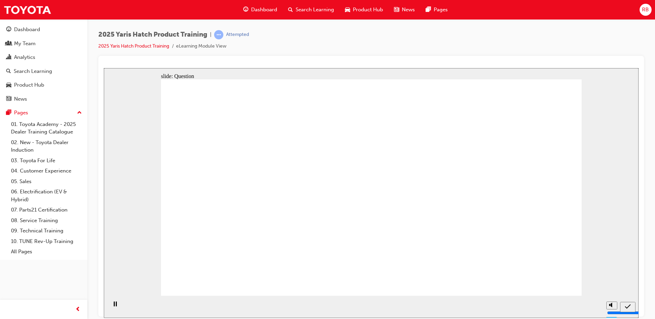
drag, startPoint x: 301, startPoint y: 199, endPoint x: 316, endPoint y: 236, distance: 39.8
drag, startPoint x: 464, startPoint y: 180, endPoint x: 469, endPoint y: 216, distance: 36.4
drag, startPoint x: 524, startPoint y: 191, endPoint x: 531, endPoint y: 236, distance: 44.8
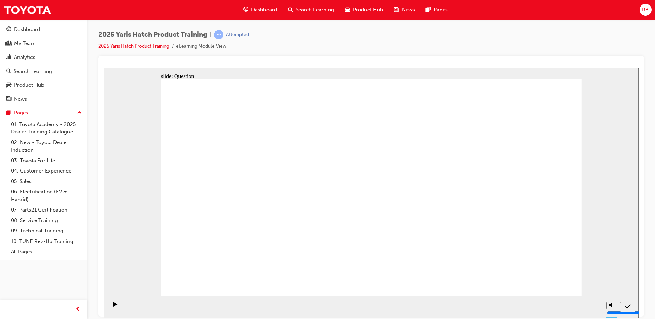
radio input "true"
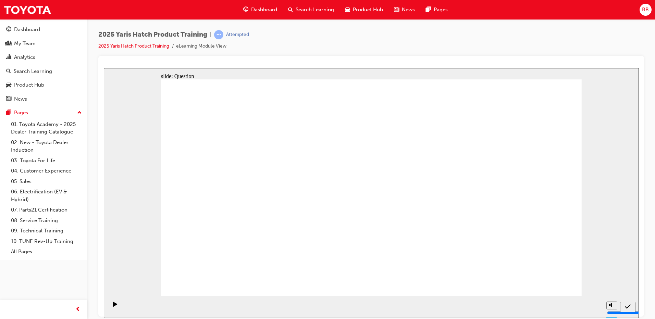
radio input "true"
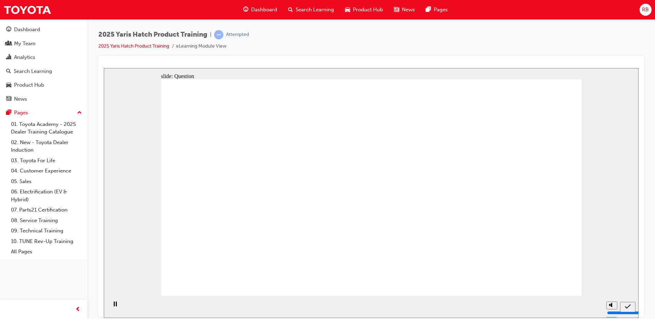
radio input "true"
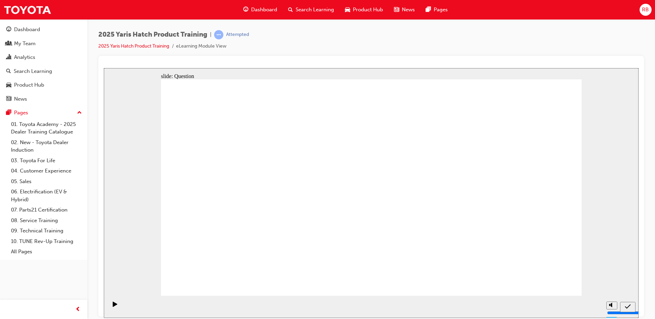
drag, startPoint x: 294, startPoint y: 178, endPoint x: 220, endPoint y: 244, distance: 99.3
drag, startPoint x: 447, startPoint y: 188, endPoint x: 305, endPoint y: 252, distance: 155.4
drag, startPoint x: 512, startPoint y: 182, endPoint x: 365, endPoint y: 251, distance: 163.2
drag, startPoint x: 361, startPoint y: 191, endPoint x: 436, endPoint y: 261, distance: 102.5
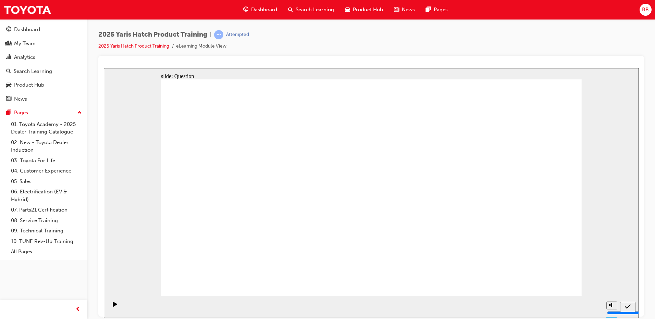
drag, startPoint x: 199, startPoint y: 182, endPoint x: 491, endPoint y: 239, distance: 297.5
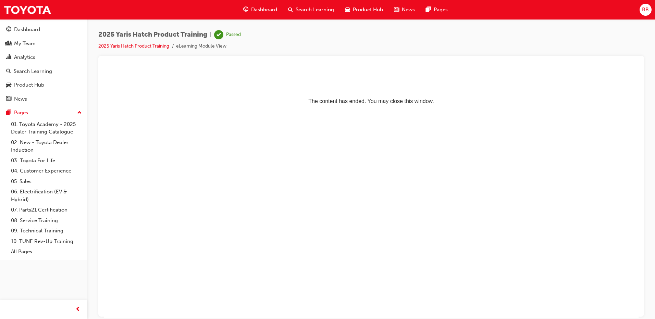
click at [268, 12] on span "Dashboard" at bounding box center [264, 10] width 26 height 8
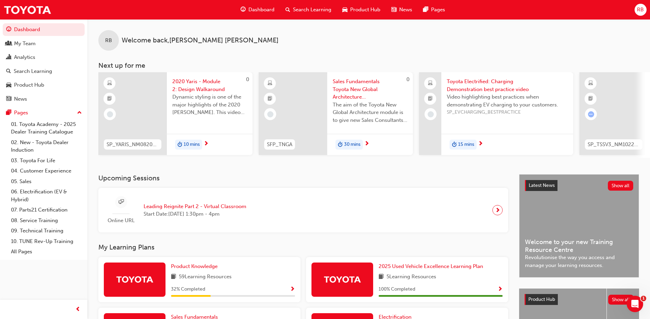
click at [200, 88] on span "2020 Yaris - Module 2: Design Walkaround" at bounding box center [209, 85] width 75 height 15
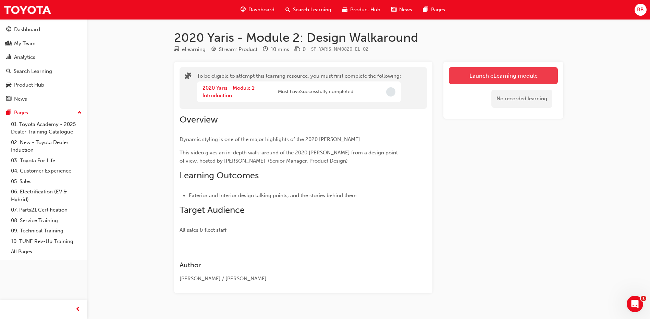
click at [510, 74] on button "Launch eLearning module" at bounding box center [503, 75] width 109 height 17
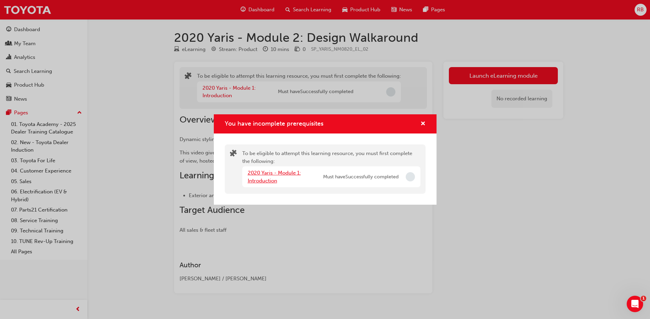
click at [253, 174] on link "2020 Yaris - Module 1: Introduction" at bounding box center [274, 177] width 53 height 14
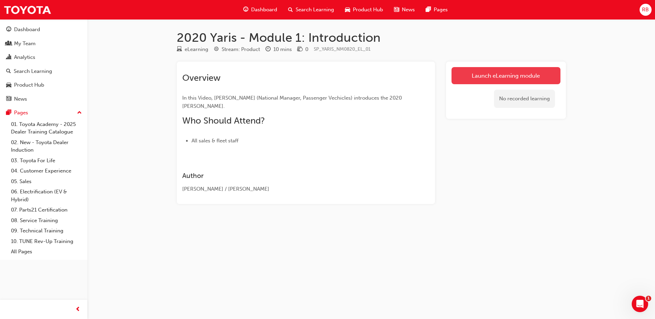
click at [472, 79] on link "Launch eLearning module" at bounding box center [505, 75] width 109 height 17
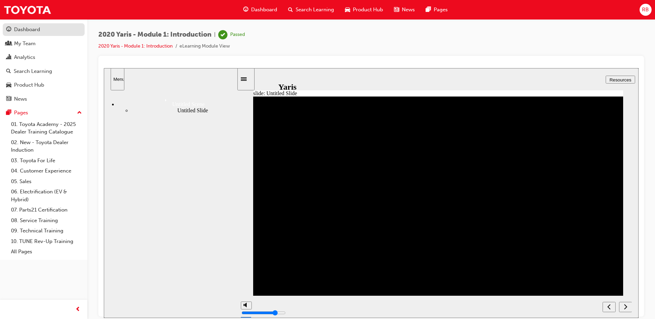
click at [34, 31] on div "Dashboard" at bounding box center [27, 30] width 26 height 8
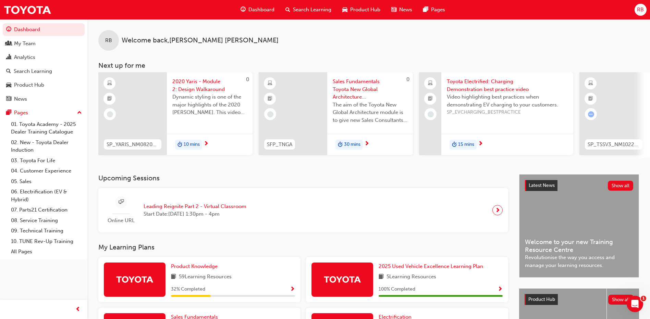
click at [212, 91] on span "2020 Yaris - Module 2: Design Walkaround" at bounding box center [209, 85] width 75 height 15
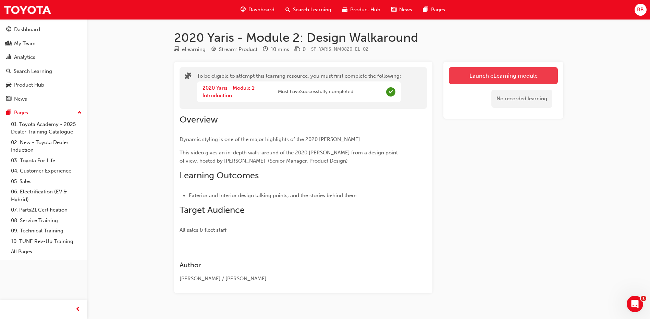
click at [475, 78] on button "Launch eLearning module" at bounding box center [503, 75] width 109 height 17
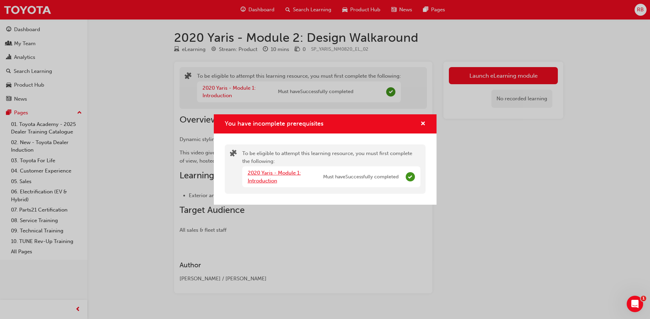
click at [263, 175] on link "2020 Yaris - Module 1: Introduction" at bounding box center [274, 177] width 53 height 14
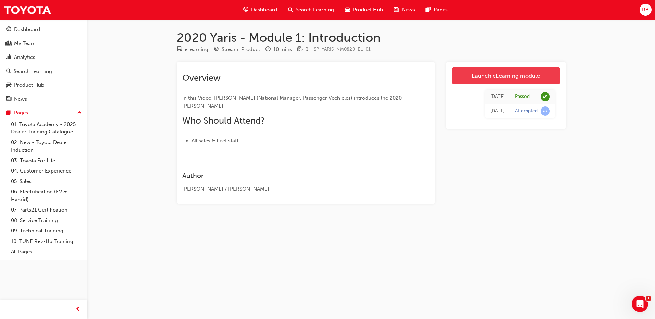
click at [526, 74] on link "Launch eLearning module" at bounding box center [505, 75] width 109 height 17
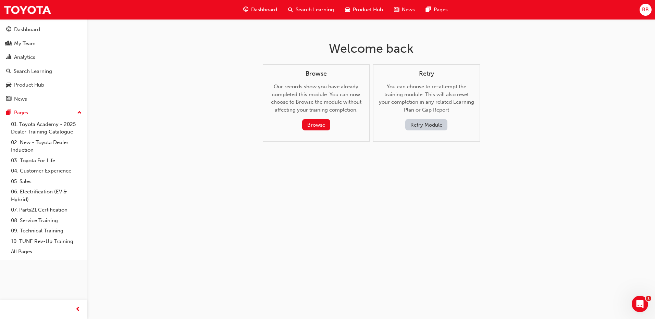
click at [257, 8] on span "Dashboard" at bounding box center [264, 10] width 26 height 8
